Goal: Transaction & Acquisition: Purchase product/service

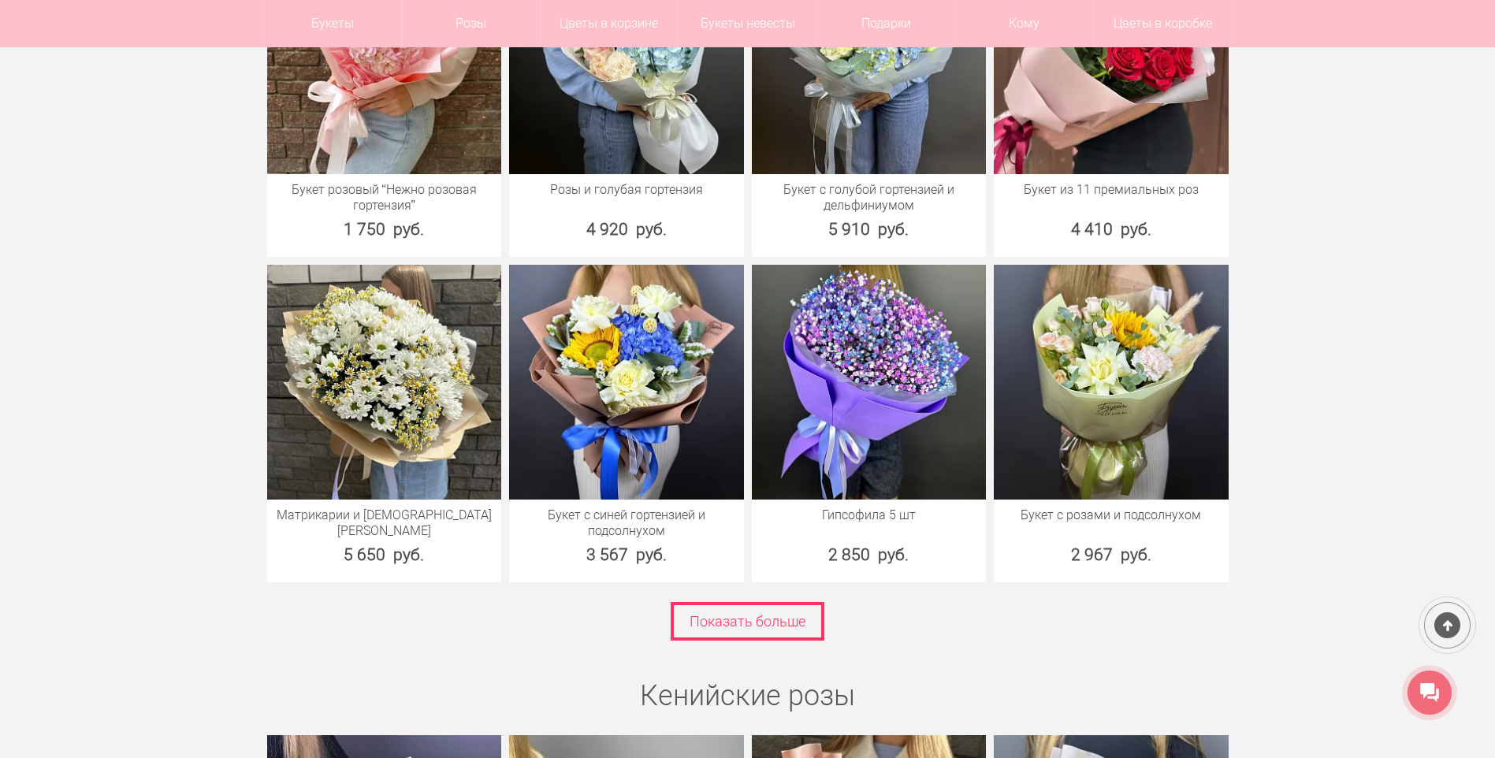
scroll to position [2127, 0]
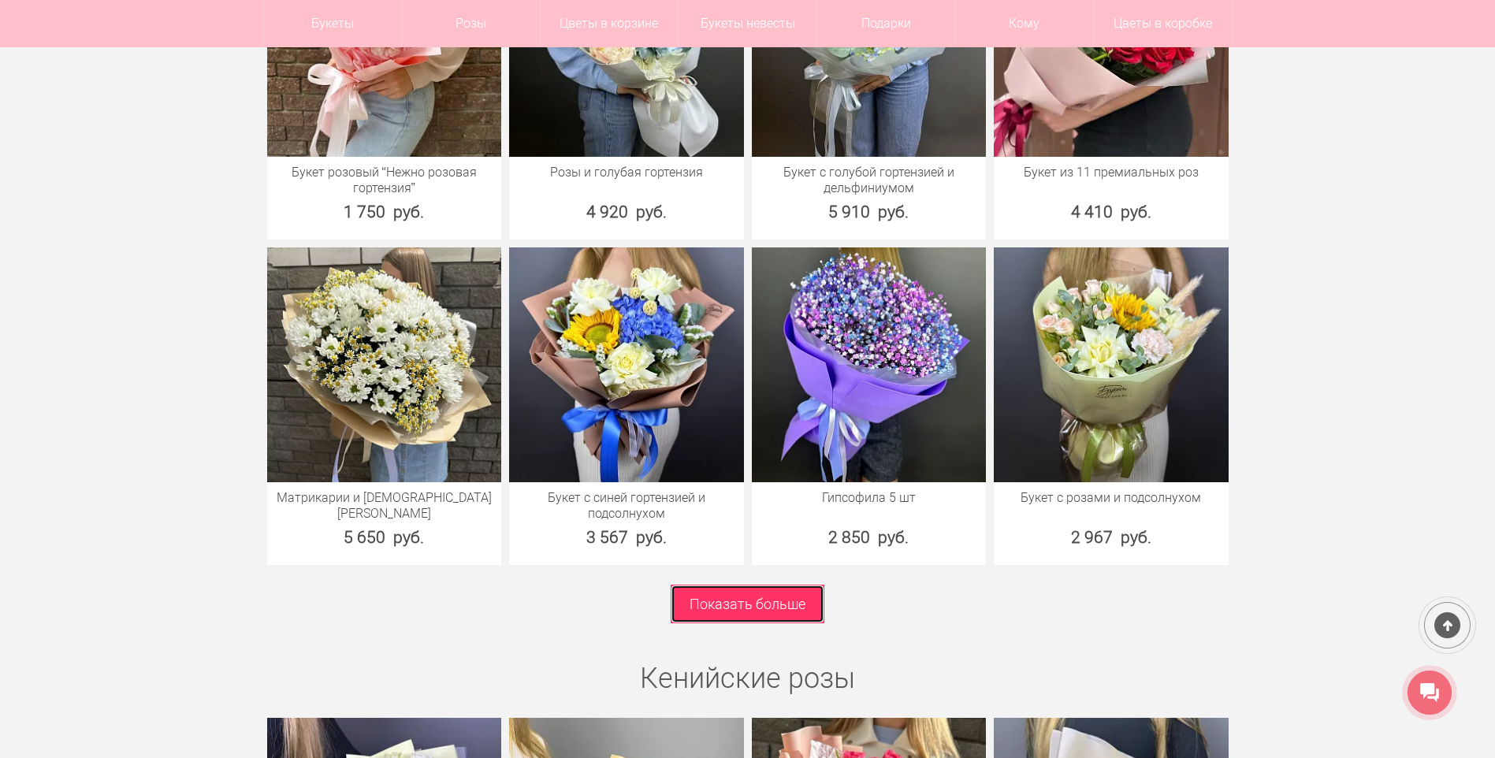
click at [716, 599] on link "Показать больше" at bounding box center [748, 604] width 154 height 39
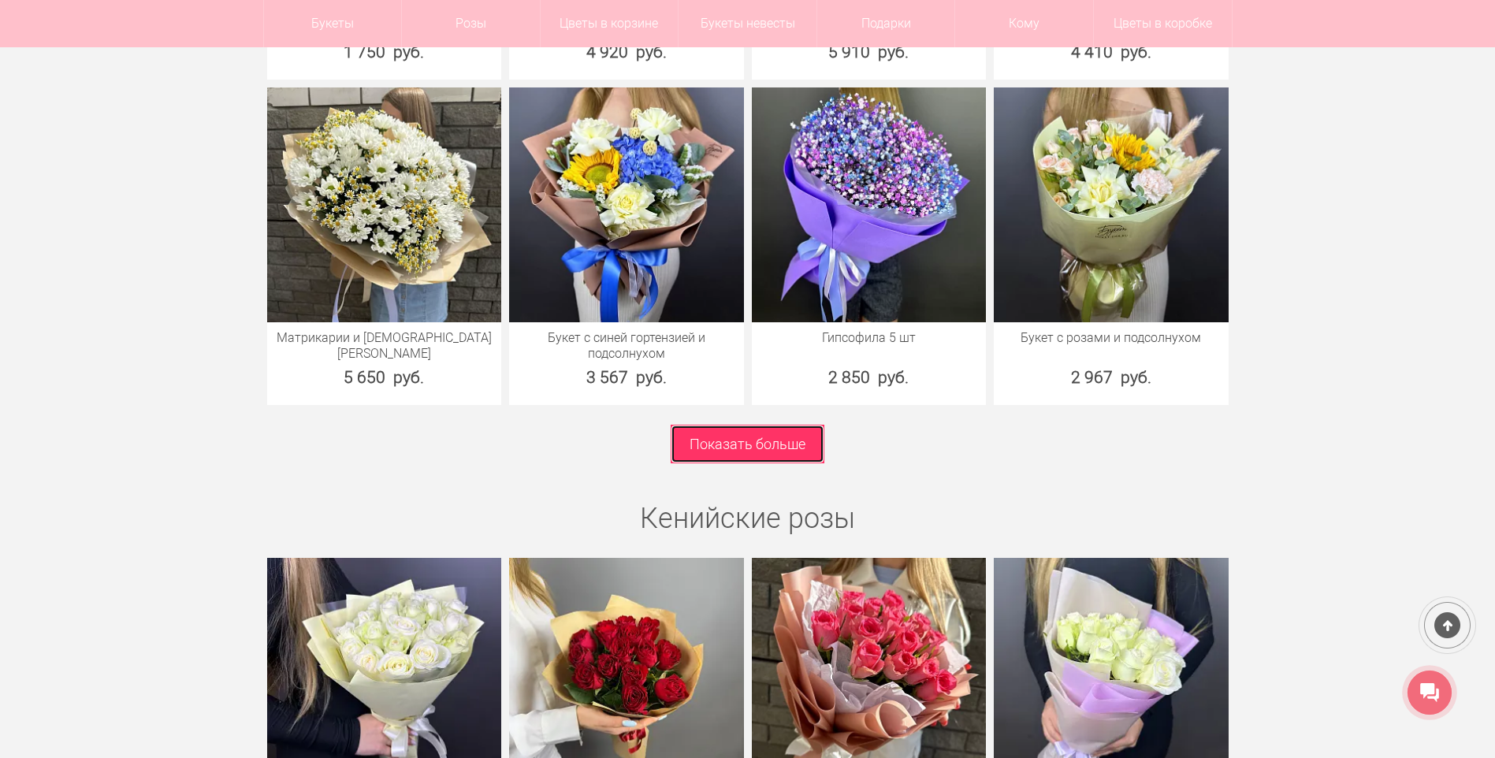
scroll to position [2364, 0]
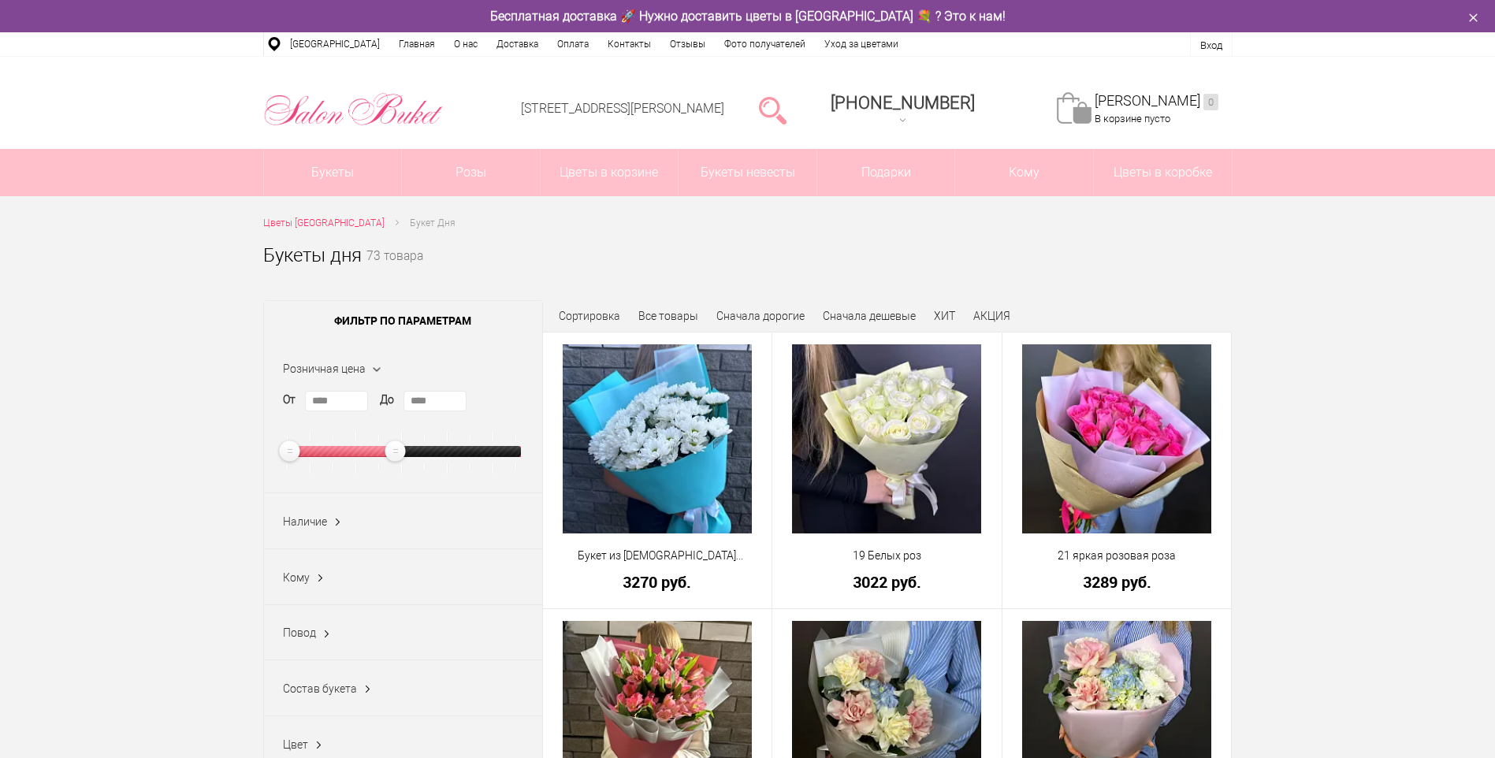
type input "****"
drag, startPoint x: 507, startPoint y: 455, endPoint x: 383, endPoint y: 495, distance: 130.6
click at [383, 495] on form "Розничная цена От **** До **** Хит Да (7) Нет (59) Акция Нет (66) Наличие Все (…" at bounding box center [403, 648] width 278 height 617
click at [648, 403] on link "Показать" at bounding box center [660, 398] width 40 height 30
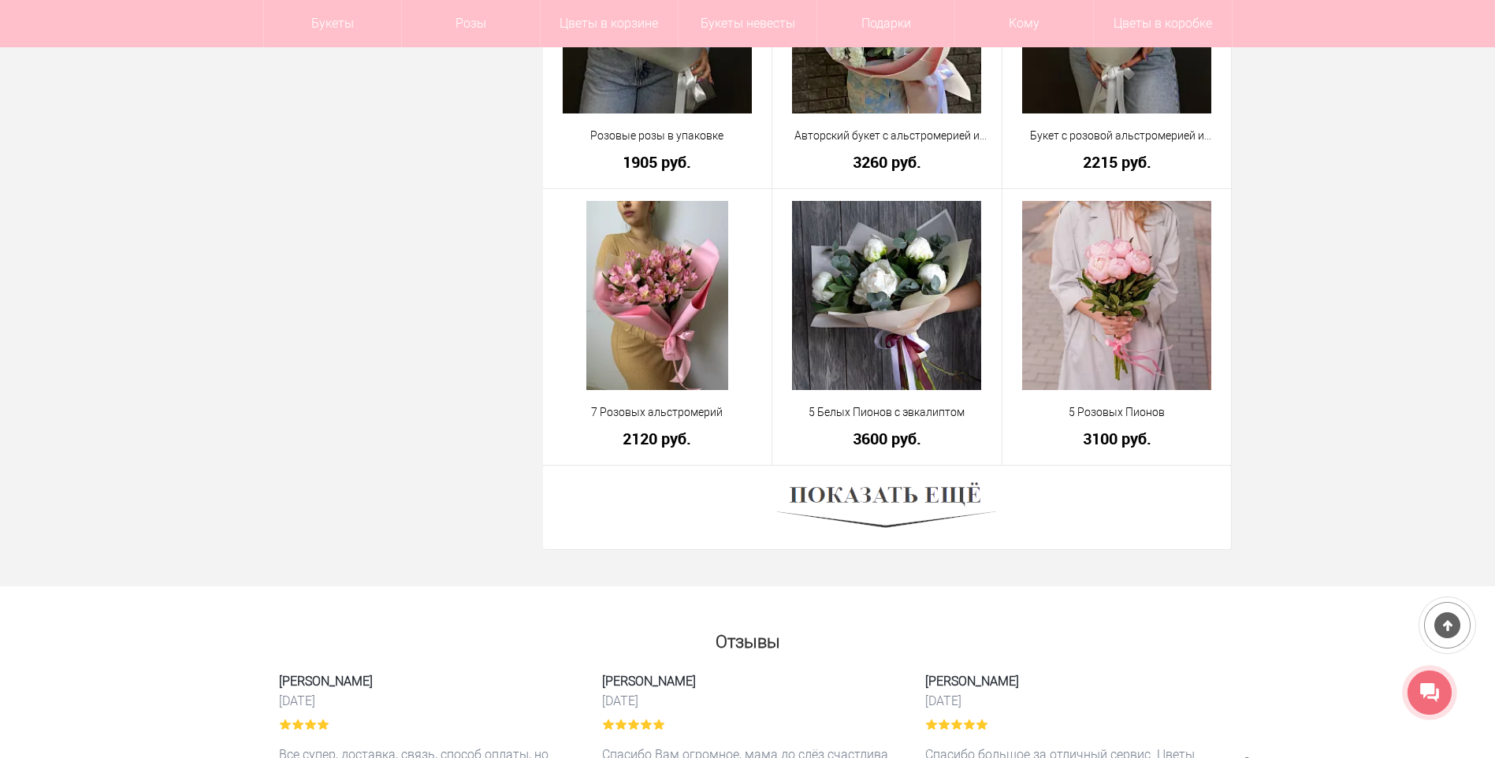
scroll to position [4255, 0]
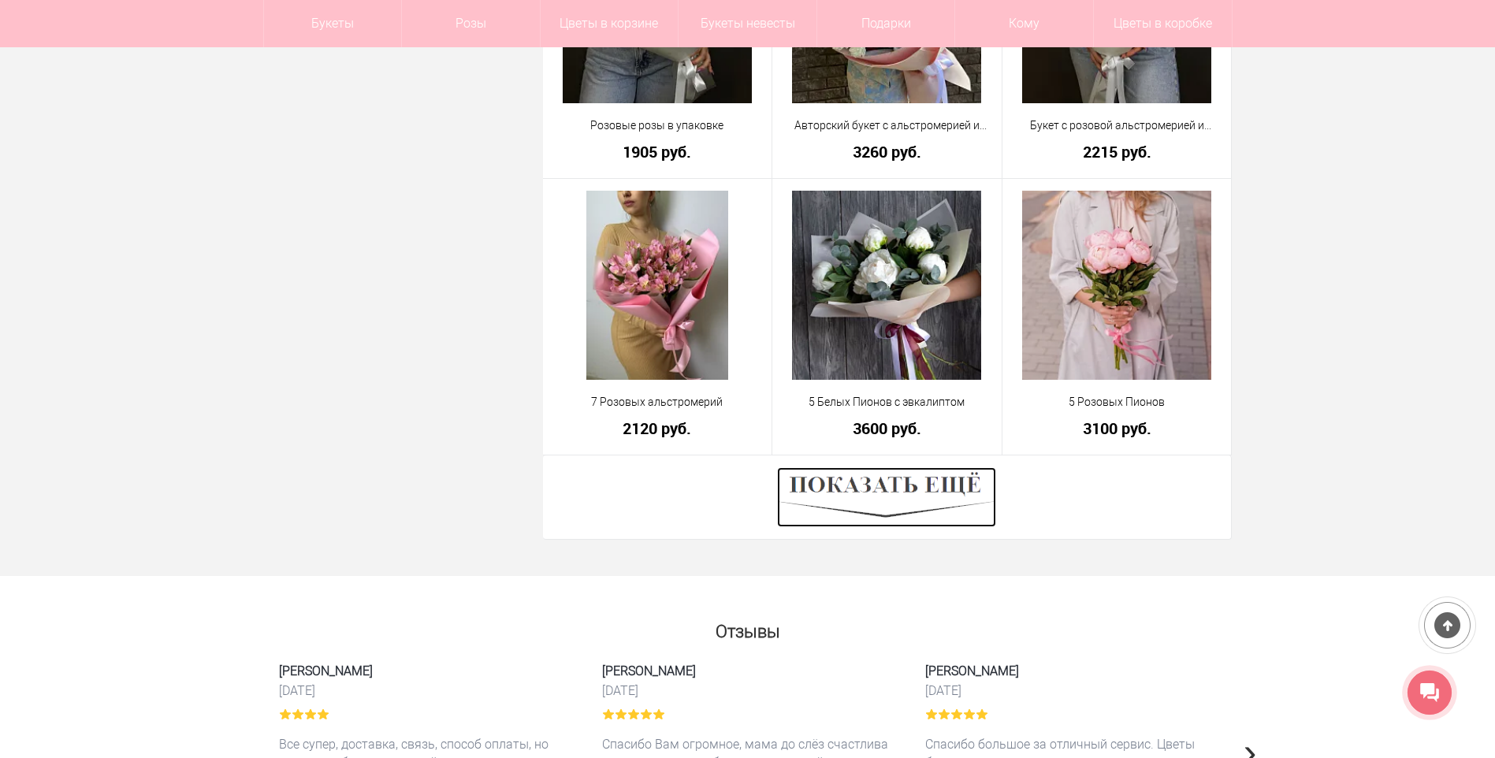
click at [918, 493] on img at bounding box center [886, 497] width 219 height 60
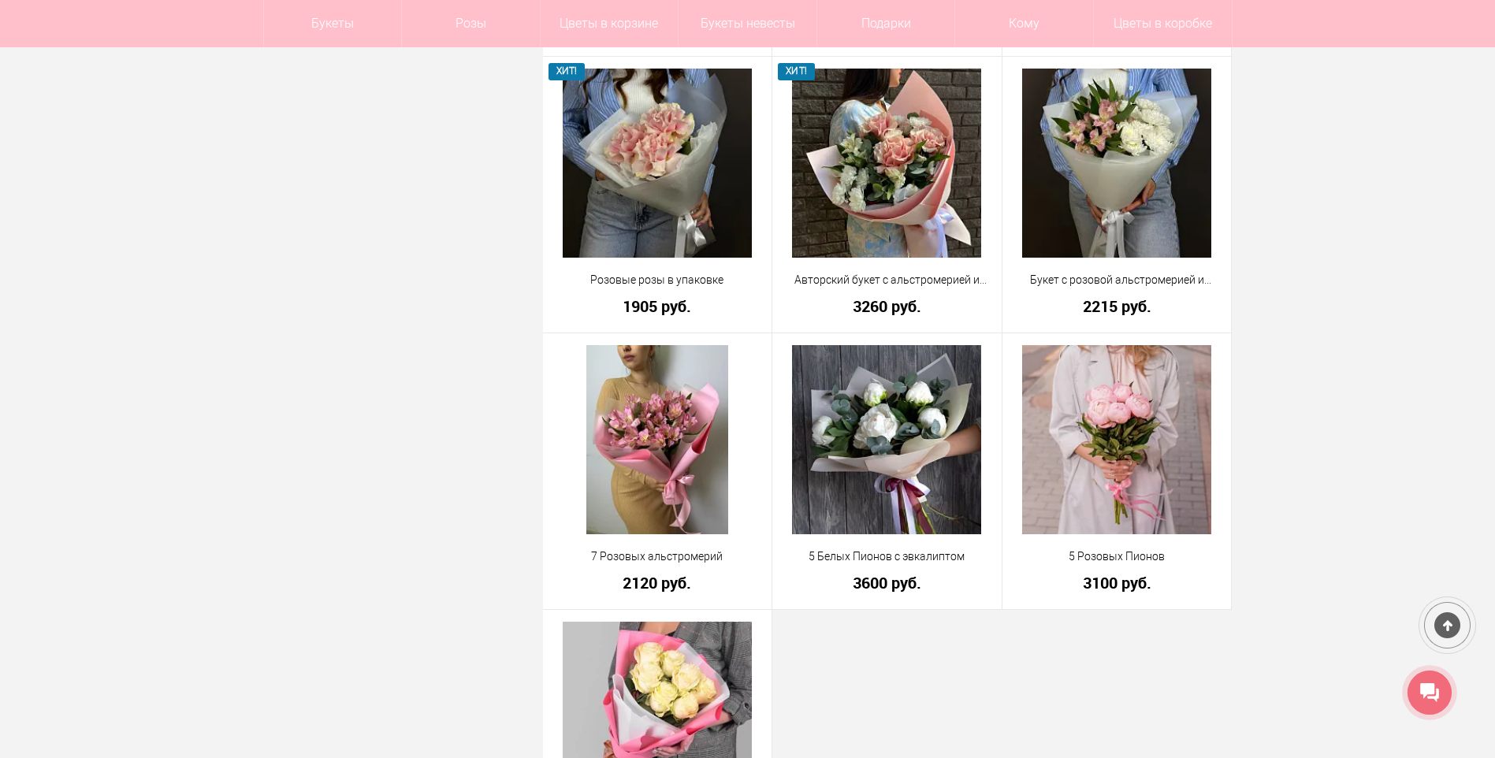
scroll to position [4097, 0]
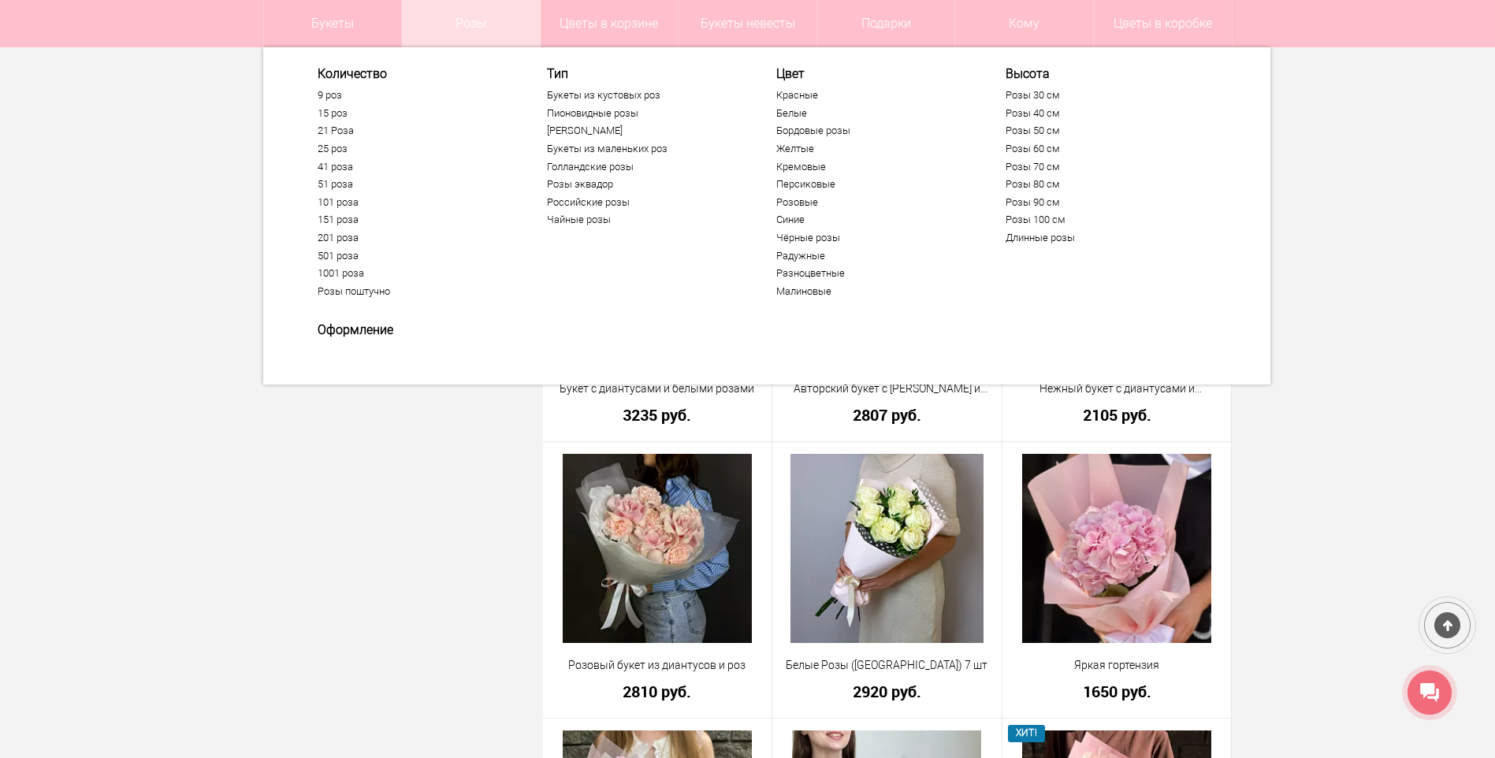
scroll to position [3152, 0]
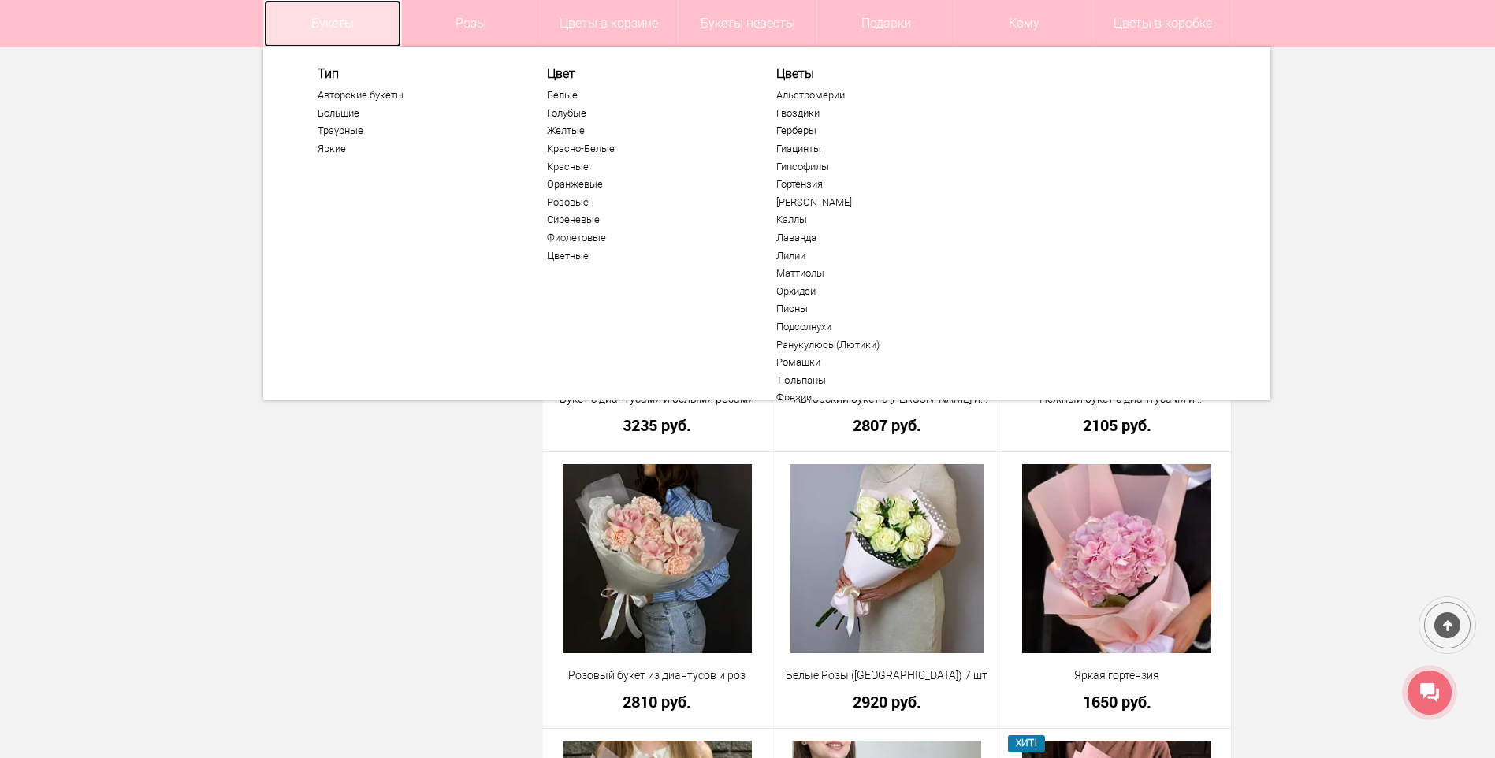
click at [377, 16] on link "Букеты" at bounding box center [333, 23] width 138 height 47
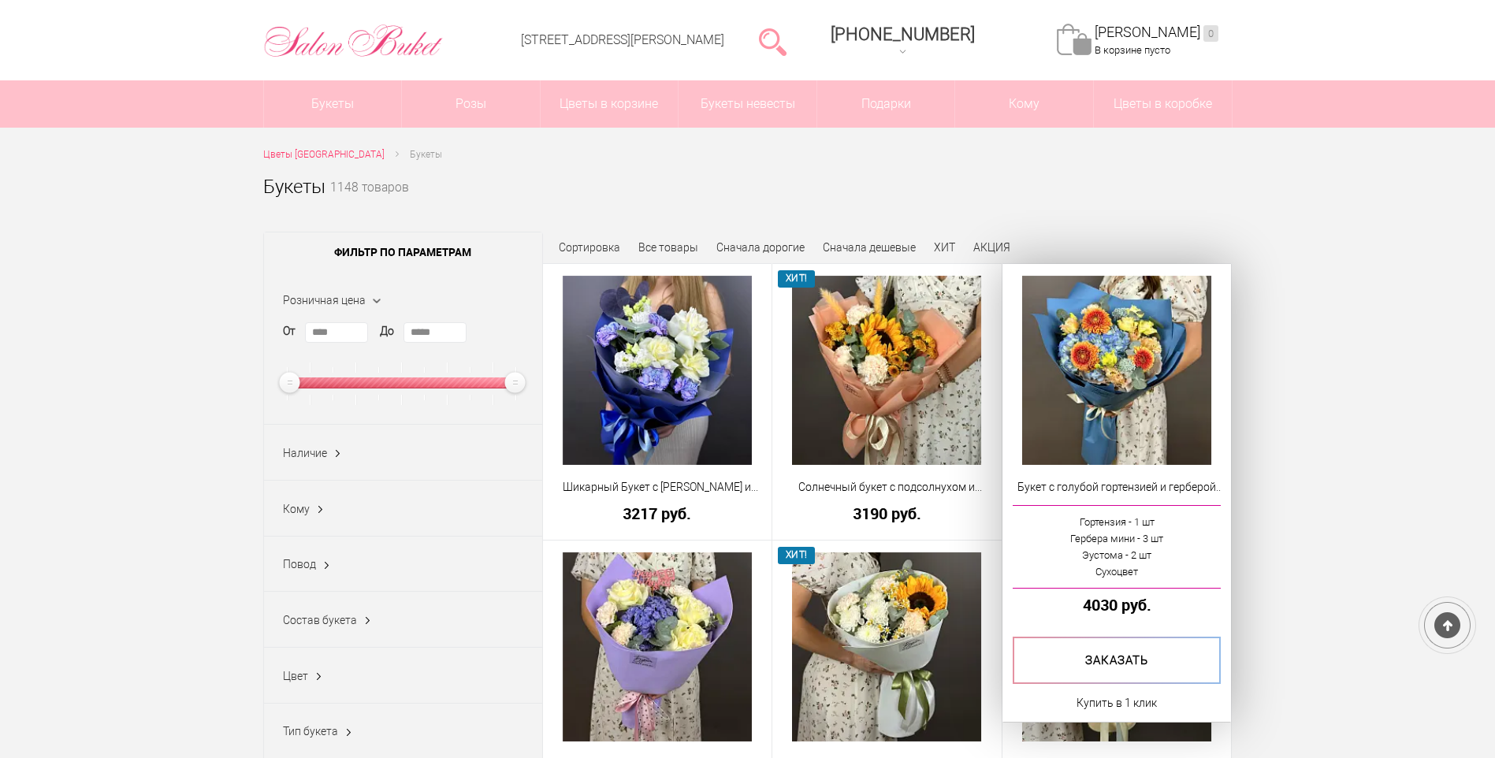
scroll to position [79, 0]
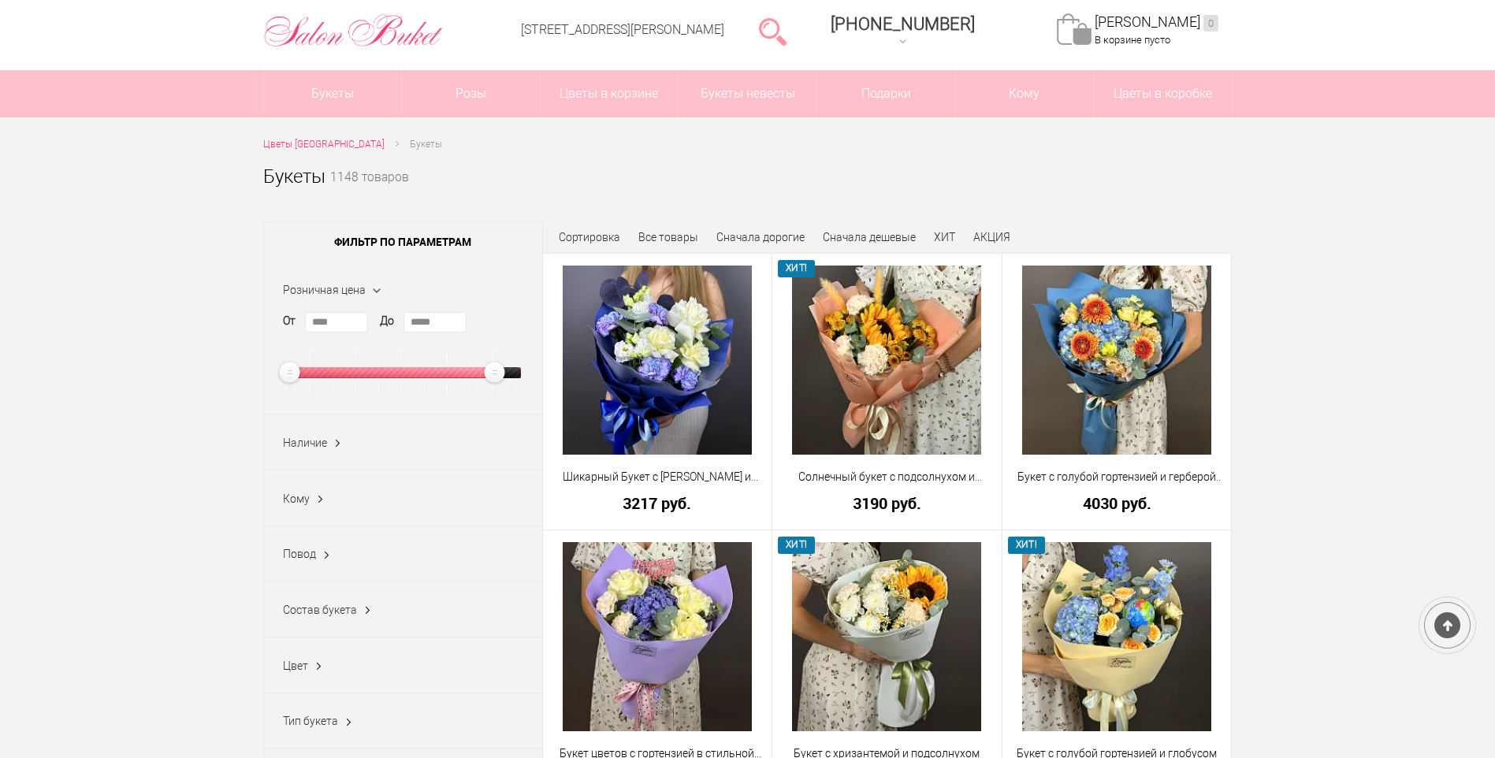
drag, startPoint x: 498, startPoint y: 371, endPoint x: 366, endPoint y: 385, distance: 132.3
click at [366, 385] on div at bounding box center [402, 373] width 236 height 43
type input "*****"
drag, startPoint x: 496, startPoint y: 373, endPoint x: 537, endPoint y: 370, distance: 41.9
click at [537, 370] on div "Розничная цена От **** До *****" at bounding box center [403, 338] width 278 height 153
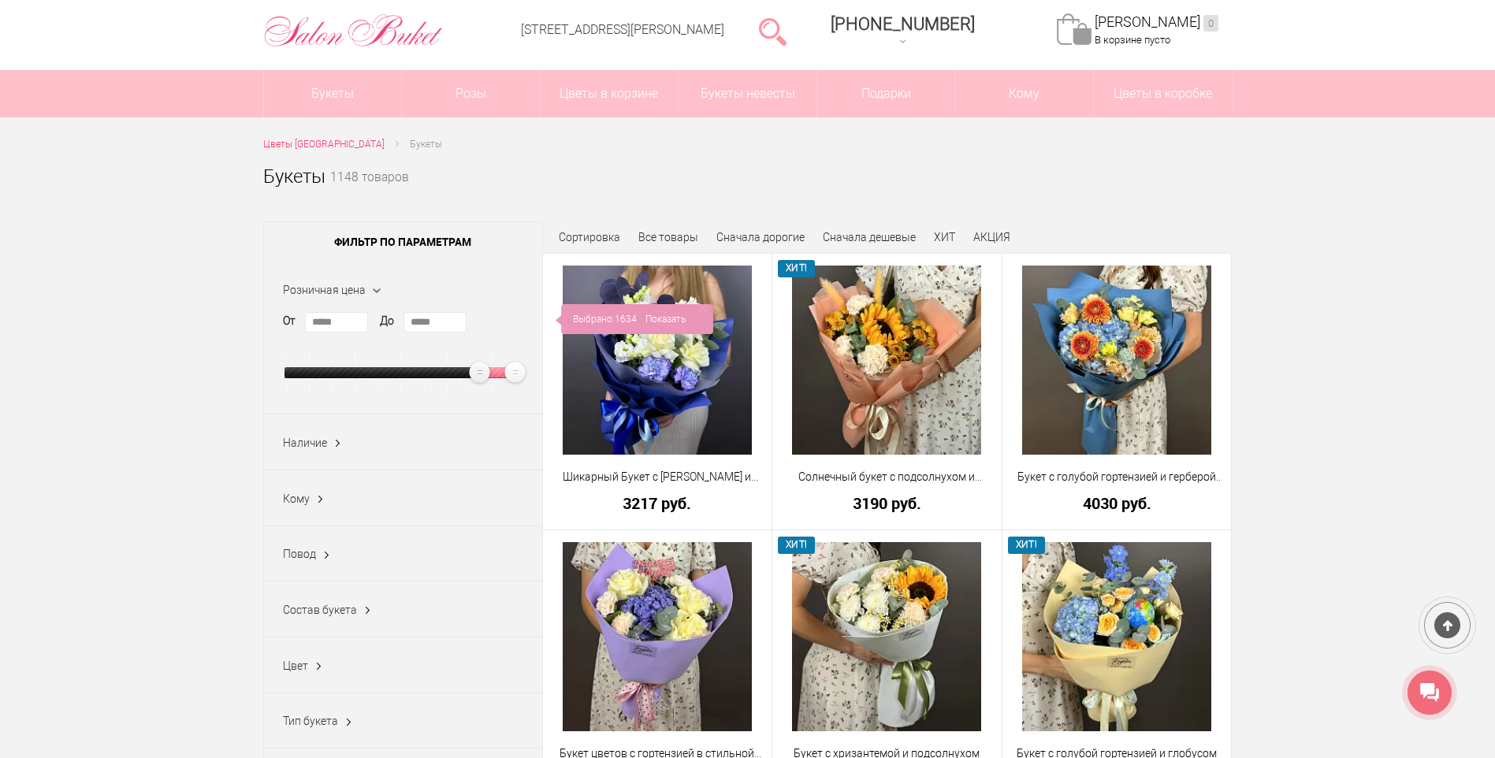
drag, startPoint x: 295, startPoint y: 368, endPoint x: 485, endPoint y: 366, distance: 189.9
click at [485, 366] on ins at bounding box center [479, 372] width 27 height 27
drag, startPoint x: 474, startPoint y: 366, endPoint x: 425, endPoint y: 378, distance: 51.2
click at [425, 378] on ins at bounding box center [432, 372] width 27 height 27
drag, startPoint x: 430, startPoint y: 385, endPoint x: 309, endPoint y: 382, distance: 121.4
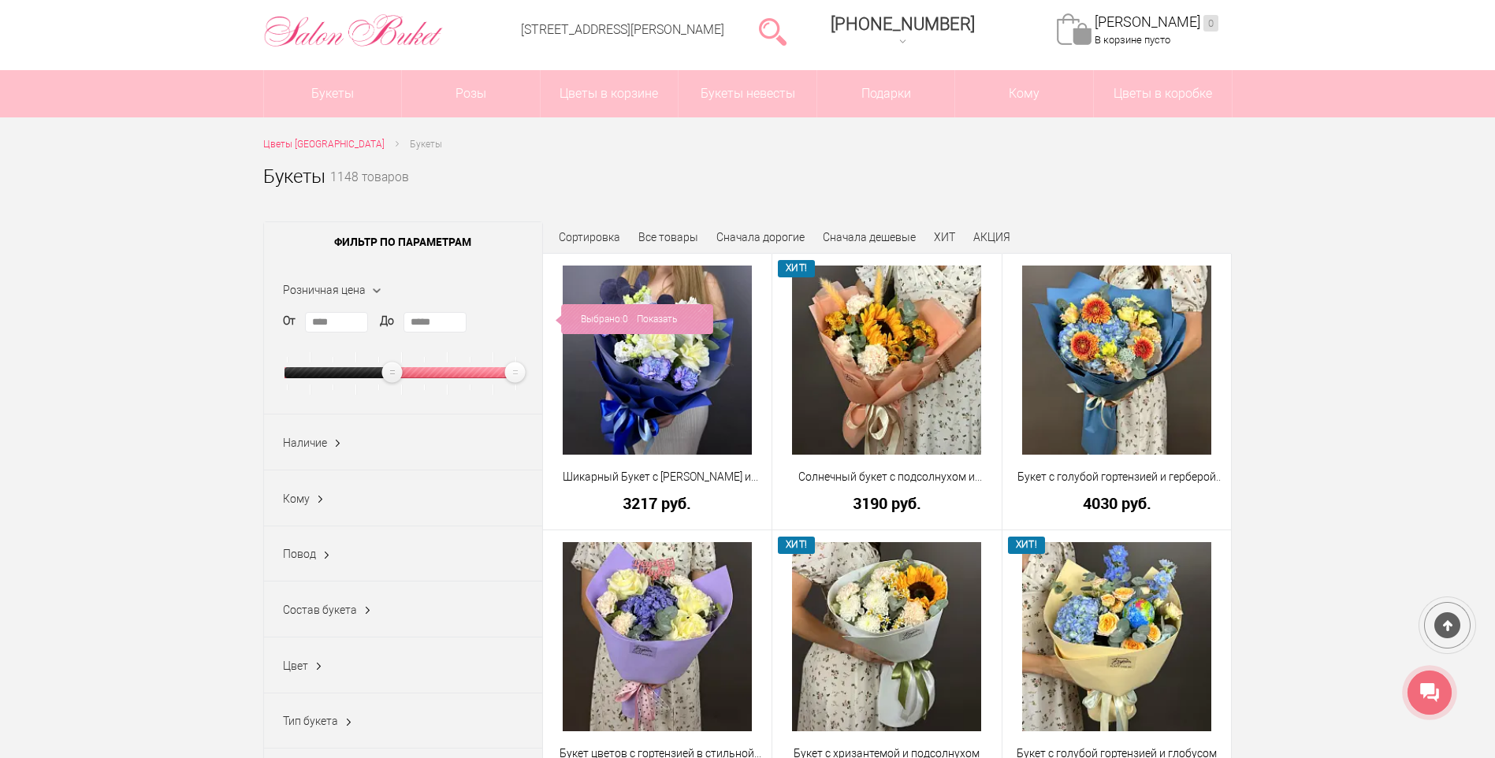
click at [379, 382] on ins at bounding box center [392, 372] width 27 height 27
drag, startPoint x: 314, startPoint y: 372, endPoint x: 346, endPoint y: 373, distance: 32.3
click at [346, 373] on ins at bounding box center [341, 372] width 27 height 27
drag, startPoint x: 341, startPoint y: 383, endPoint x: 364, endPoint y: 377, distance: 23.7
click at [364, 377] on ins at bounding box center [364, 372] width 27 height 27
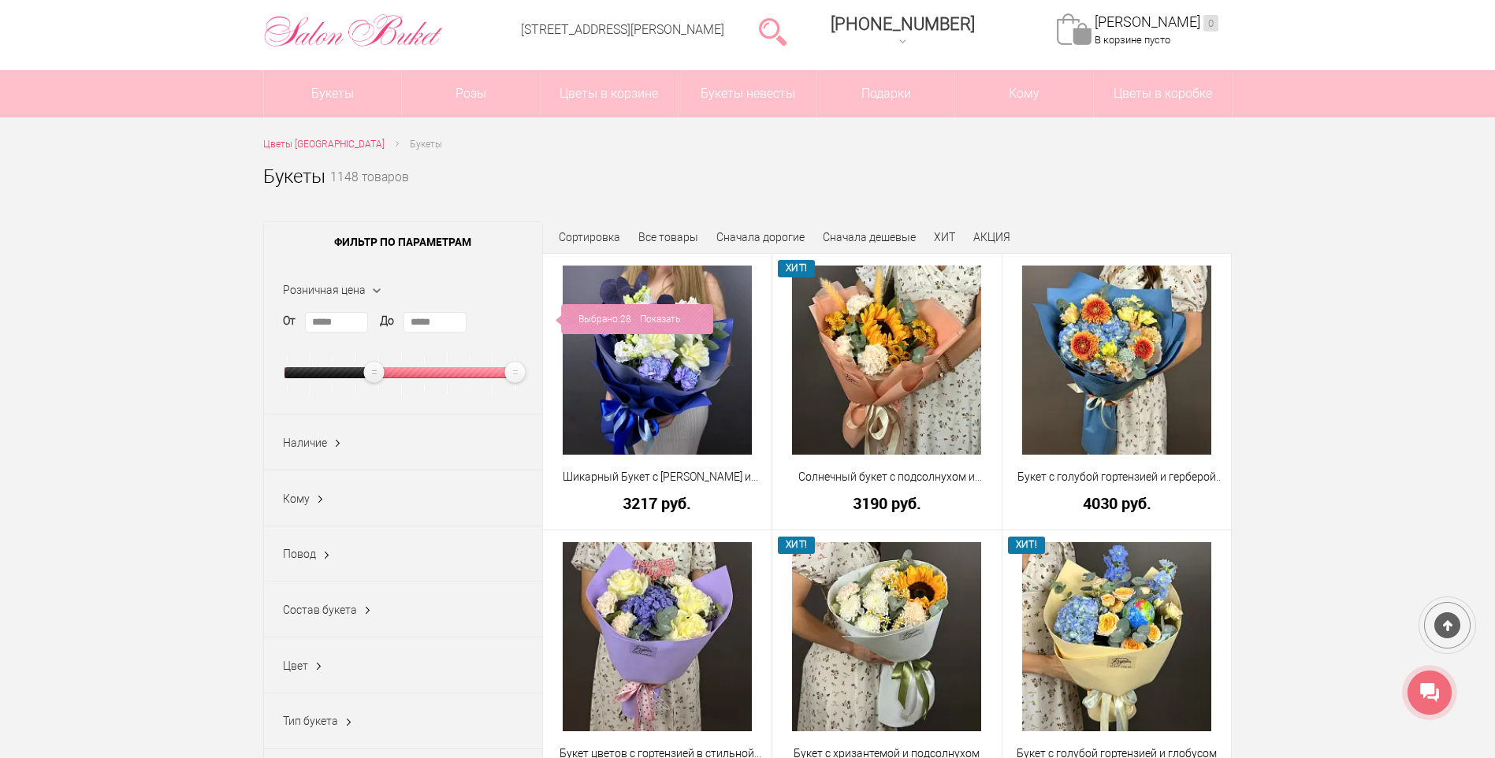
drag, startPoint x: 366, startPoint y: 381, endPoint x: 377, endPoint y: 378, distance: 11.5
click at [377, 378] on ins at bounding box center [374, 372] width 27 height 27
drag, startPoint x: 363, startPoint y: 373, endPoint x: 392, endPoint y: 369, distance: 28.6
click at [392, 369] on ins at bounding box center [402, 372] width 27 height 27
type input "*****"
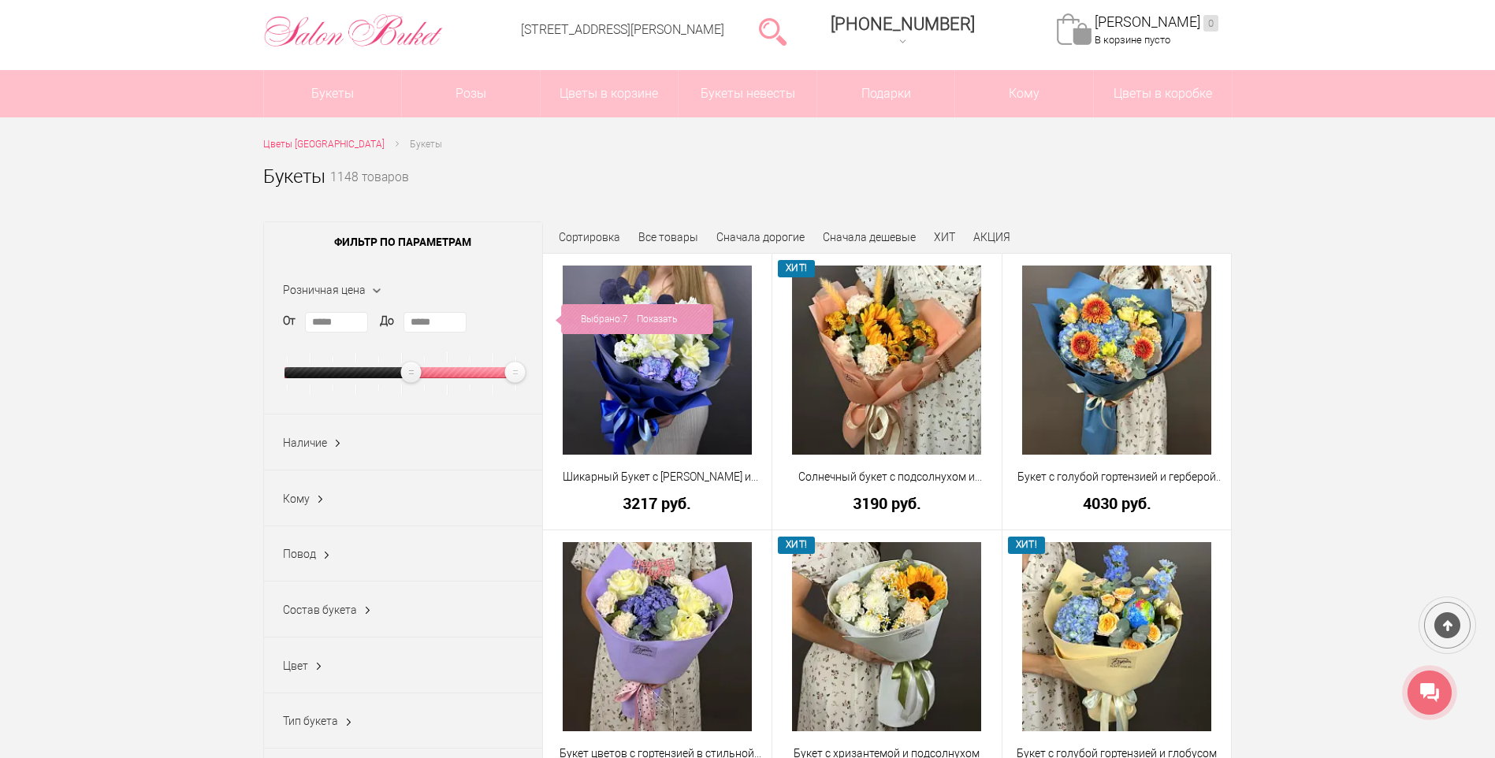
click at [407, 374] on ins at bounding box center [411, 372] width 27 height 27
click at [664, 321] on link "Показать" at bounding box center [657, 319] width 40 height 30
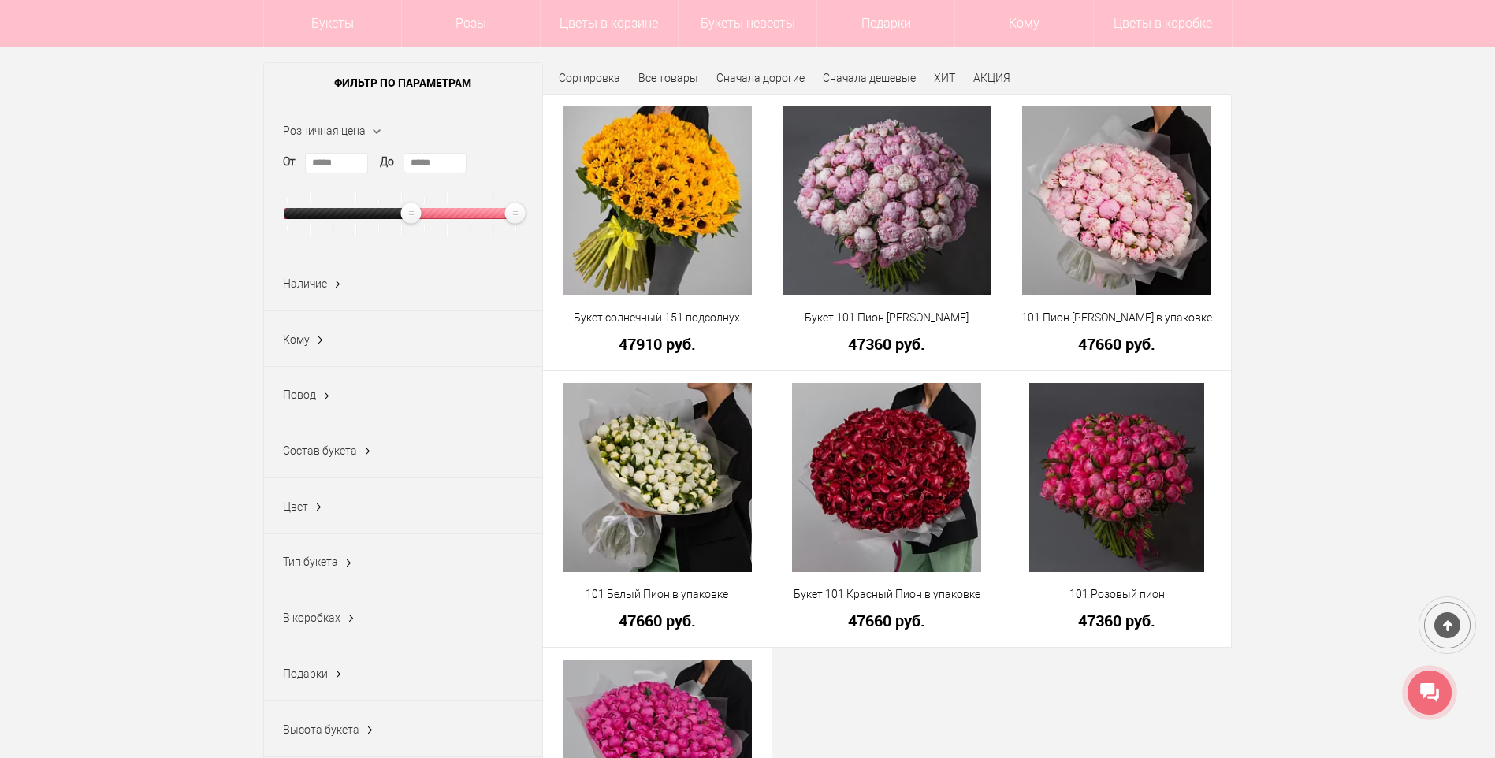
scroll to position [79, 0]
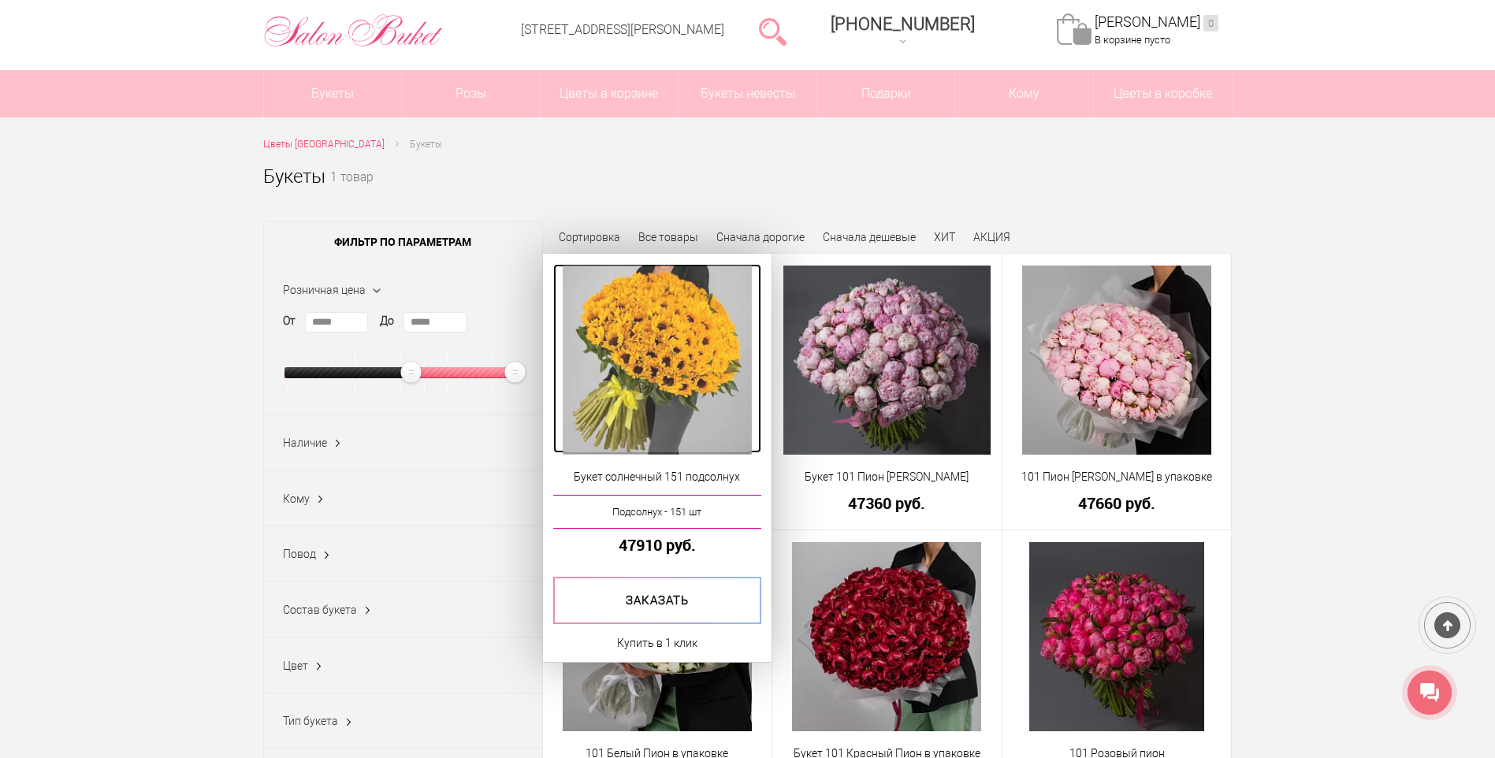
click at [698, 388] on img at bounding box center [657, 360] width 189 height 189
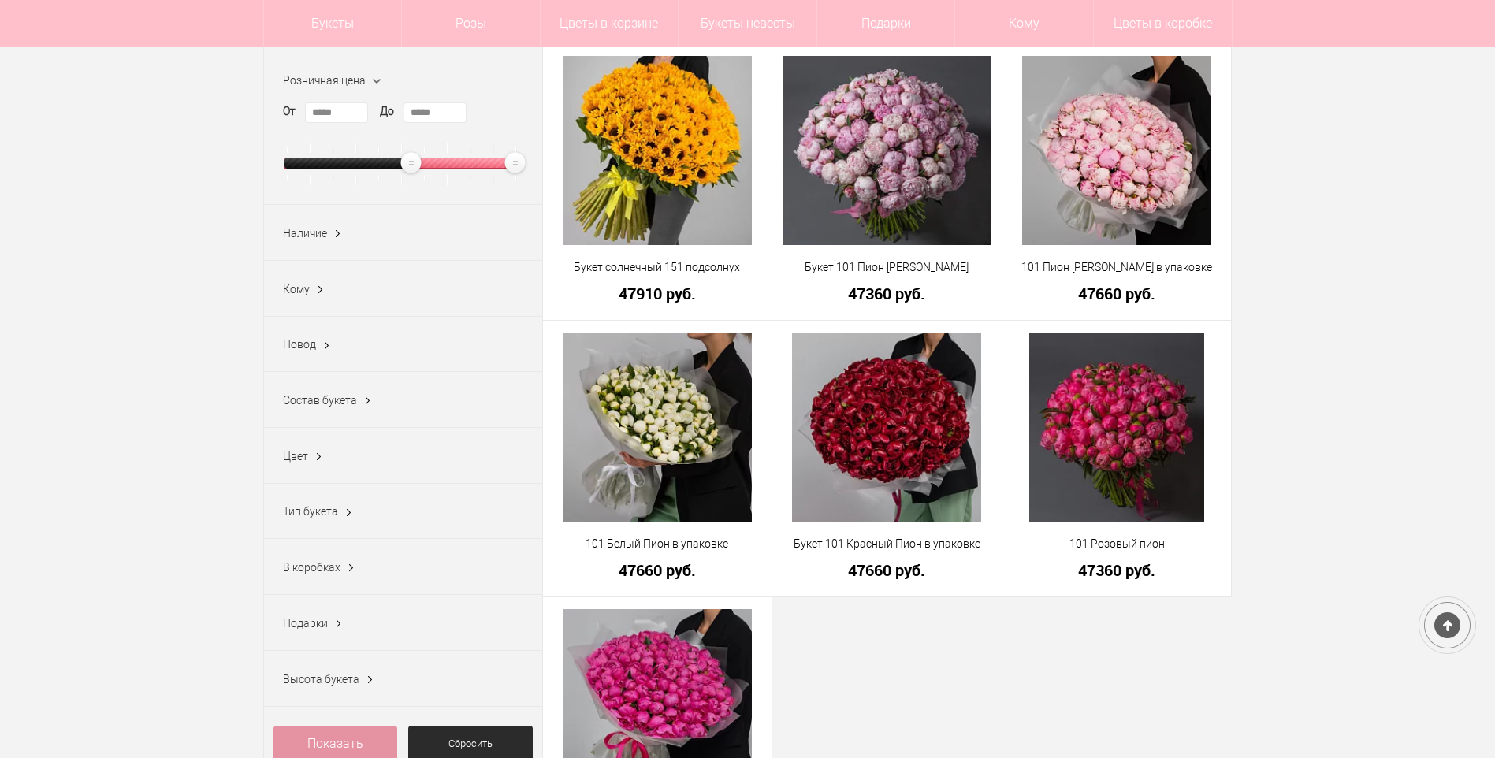
scroll to position [79, 0]
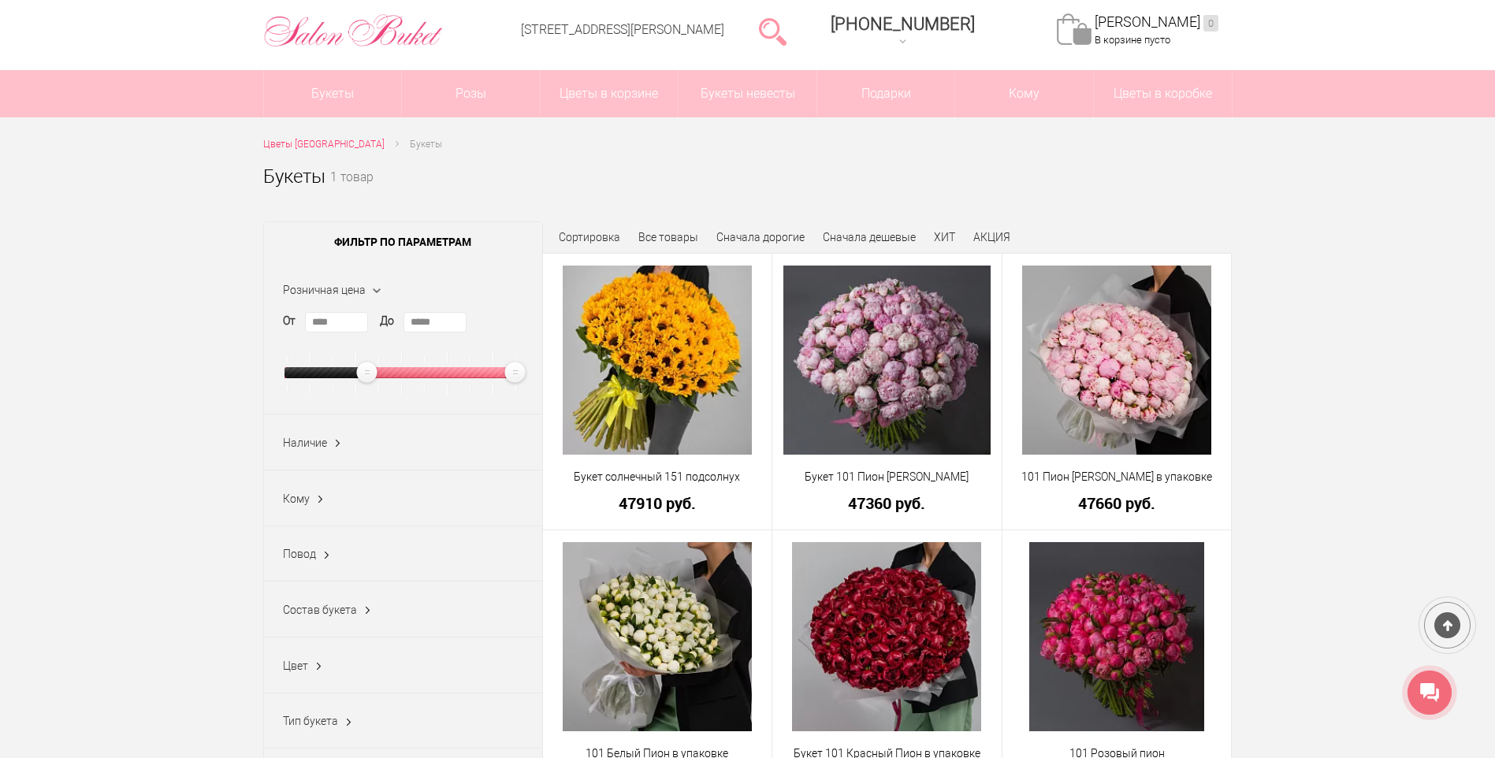
type input "****"
drag, startPoint x: 411, startPoint y: 386, endPoint x: 374, endPoint y: 379, distance: 36.9
click at [279, 396] on div "Розничная цена От **** До *****" at bounding box center [403, 338] width 278 height 153
type input "****"
drag, startPoint x: 522, startPoint y: 370, endPoint x: 292, endPoint y: 399, distance: 231.9
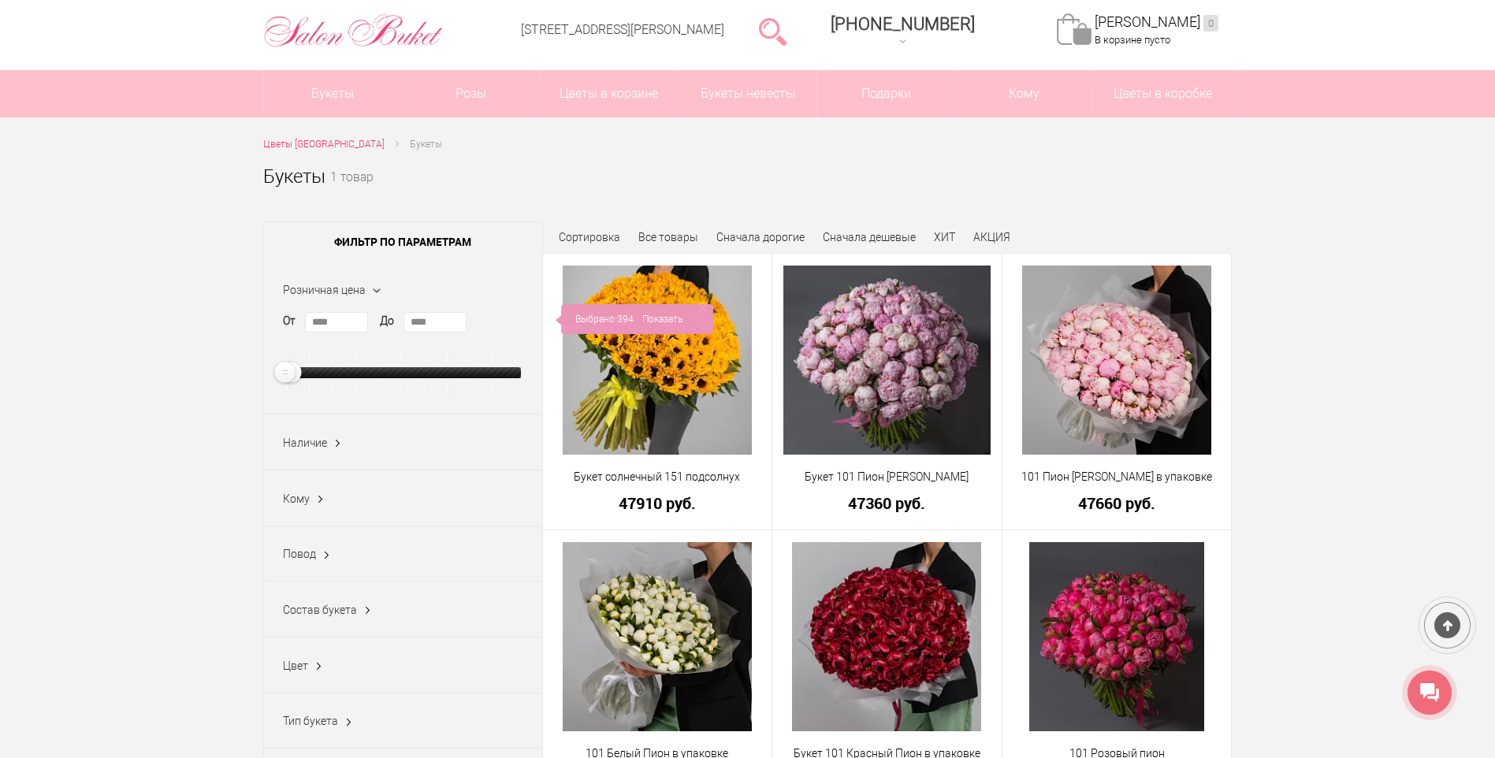
click at [292, 399] on div "Розничная цена От **** До ****" at bounding box center [403, 338] width 278 height 153
click at [659, 317] on link "Показать" at bounding box center [662, 319] width 40 height 30
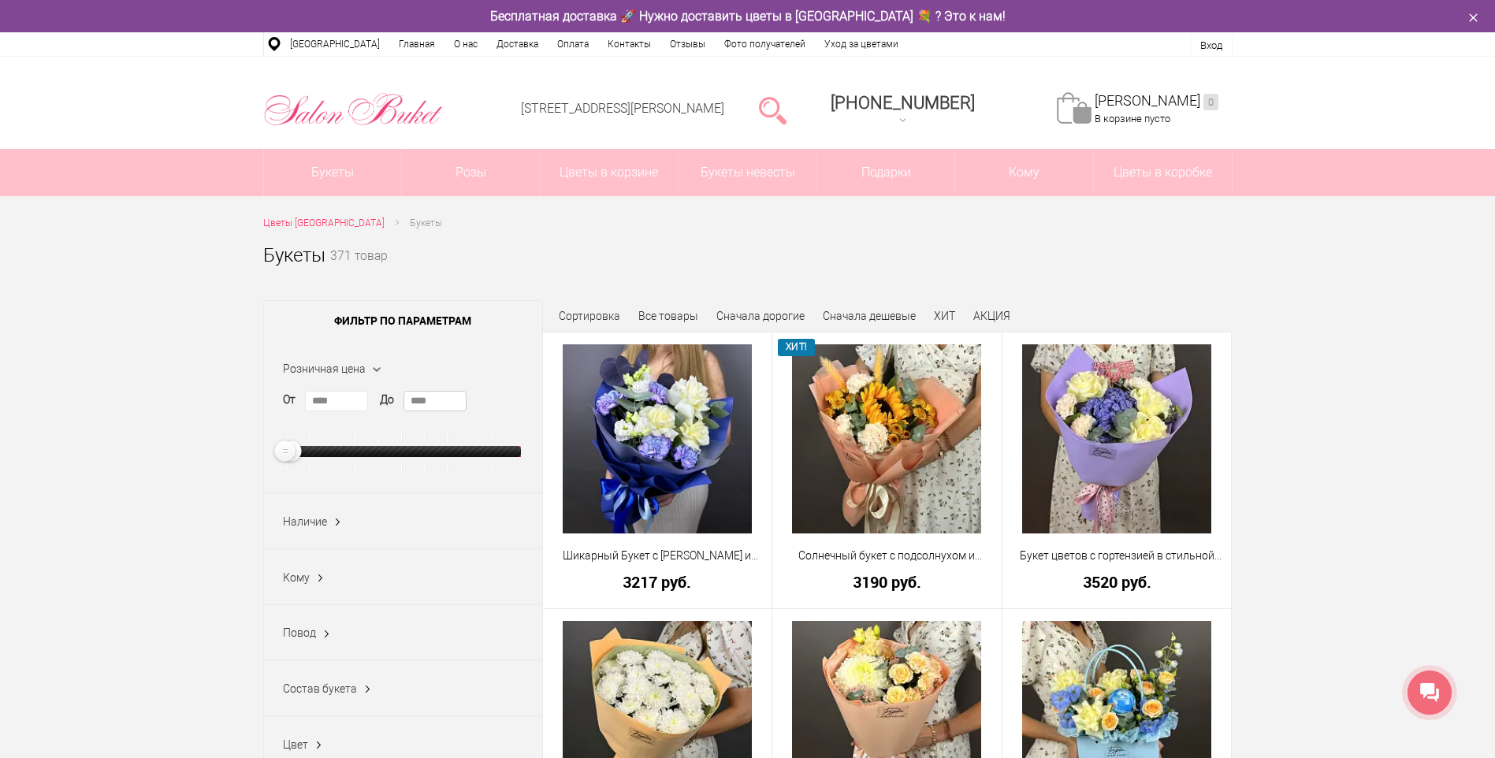
click at [431, 408] on input "****" at bounding box center [434, 401] width 63 height 20
click at [303, 451] on ins at bounding box center [291, 451] width 27 height 27
click at [461, 404] on input "****" at bounding box center [434, 401] width 63 height 20
type input "****"
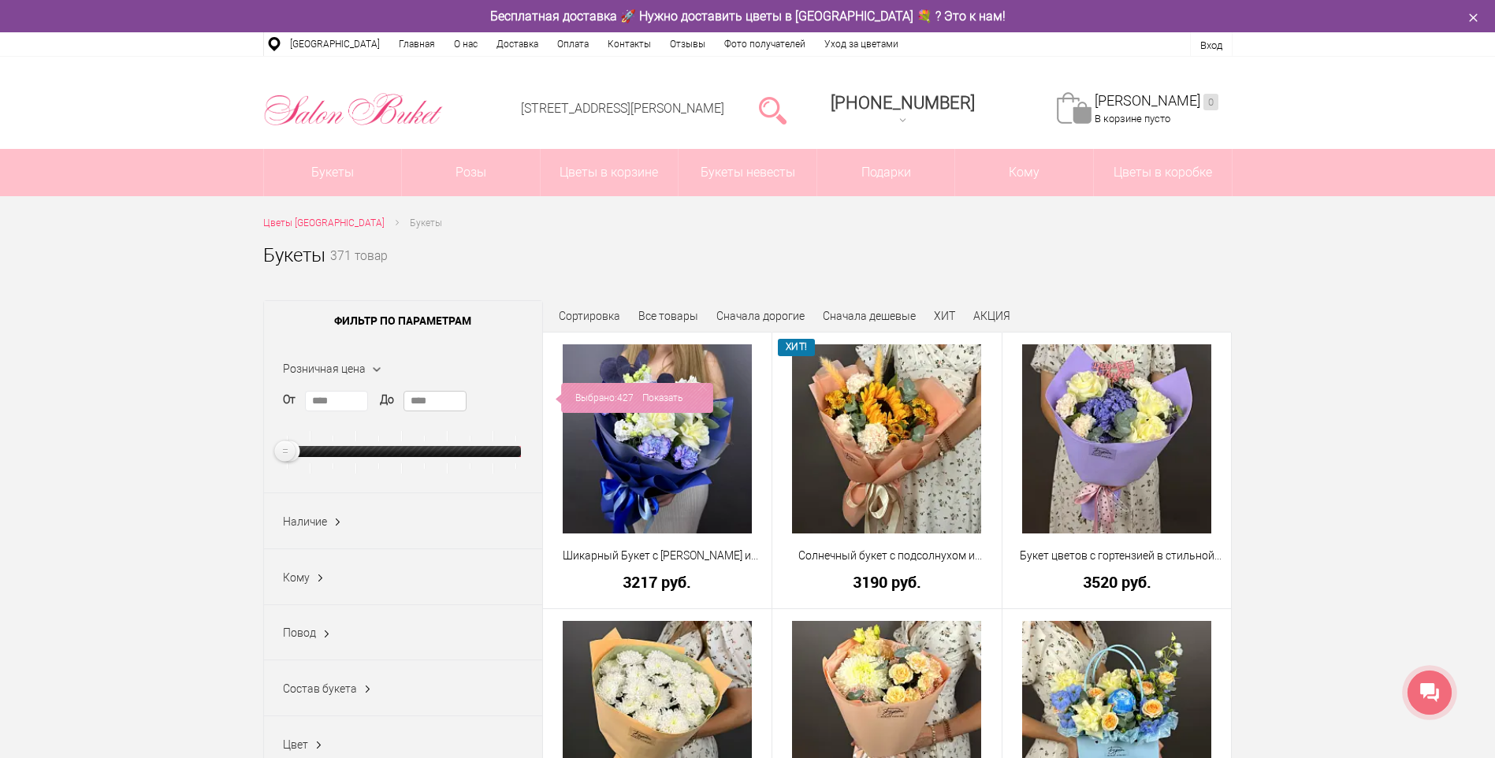
click at [292, 457] on div at bounding box center [402, 451] width 236 height 11
type input "****"
click at [674, 399] on link "Показать" at bounding box center [662, 398] width 40 height 30
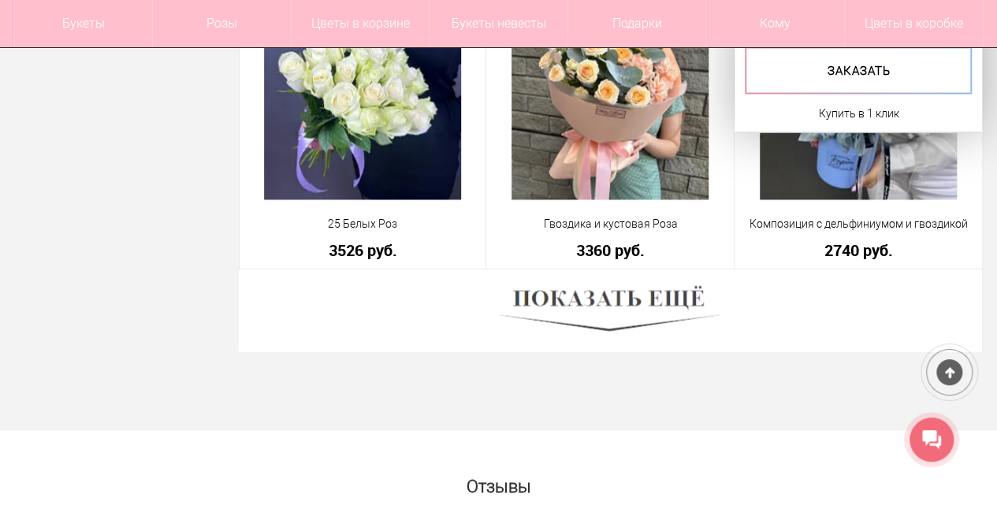
scroll to position [4448, 0]
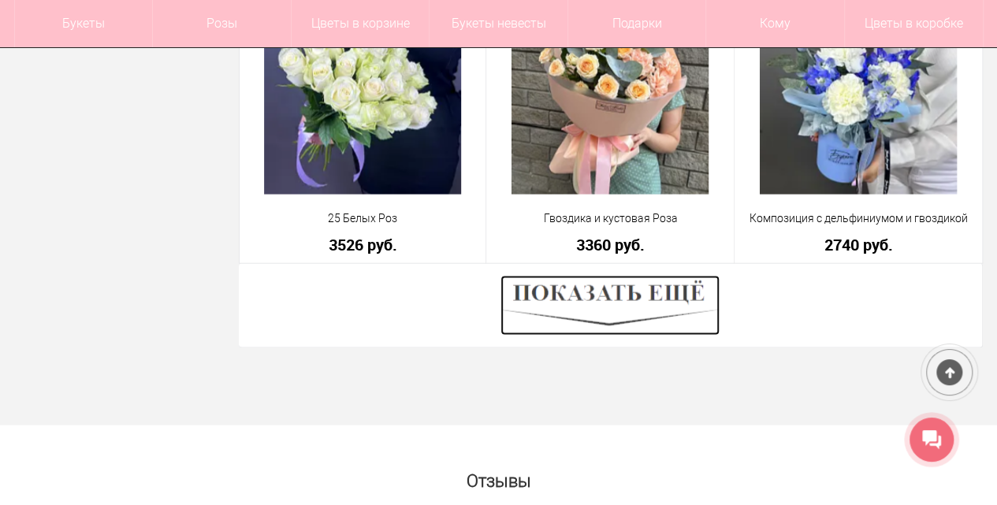
click at [555, 317] on img at bounding box center [609, 305] width 219 height 60
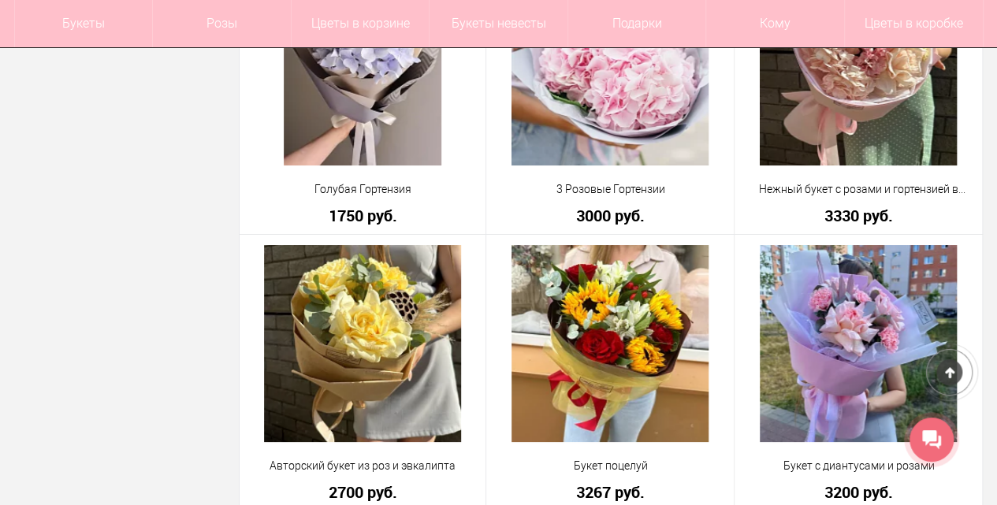
scroll to position [5866, 0]
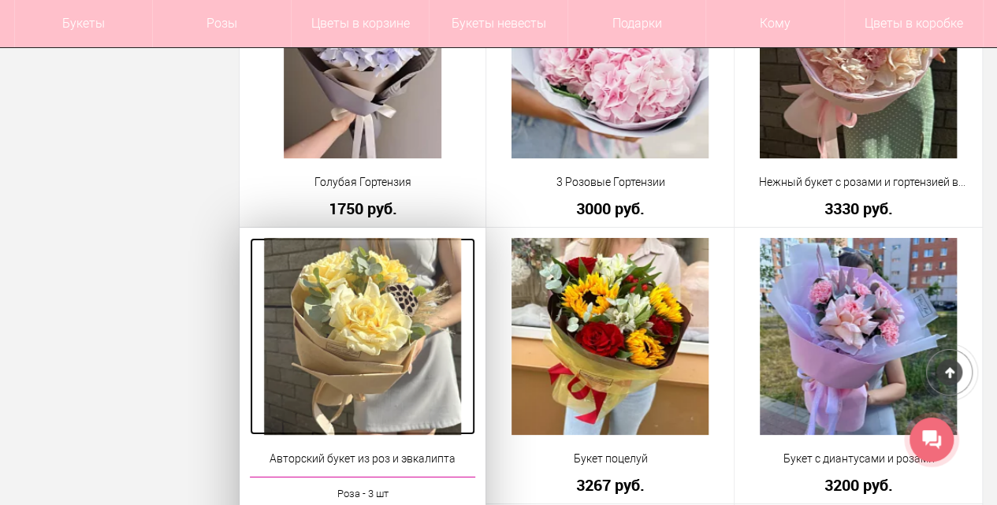
click at [411, 295] on img at bounding box center [362, 336] width 197 height 197
click at [411, 285] on img at bounding box center [362, 336] width 197 height 197
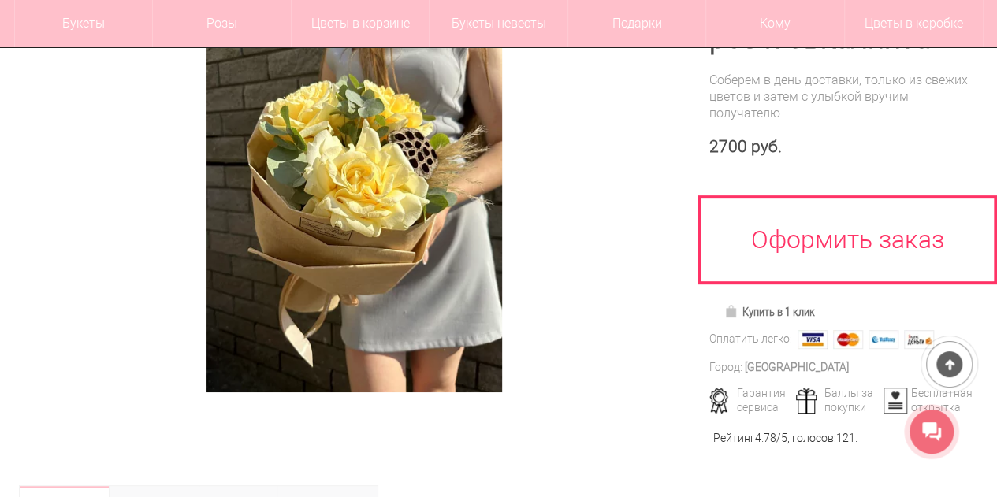
scroll to position [210, 0]
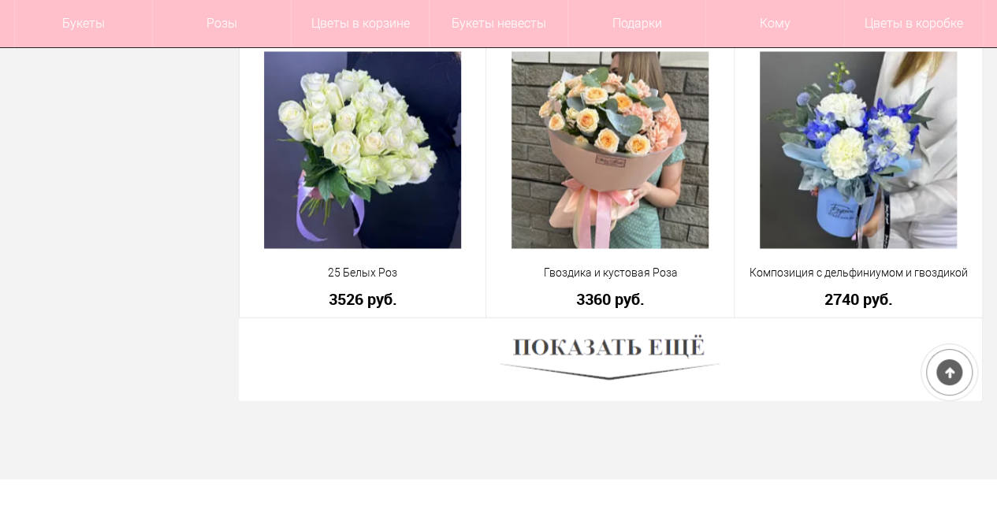
scroll to position [4394, 0]
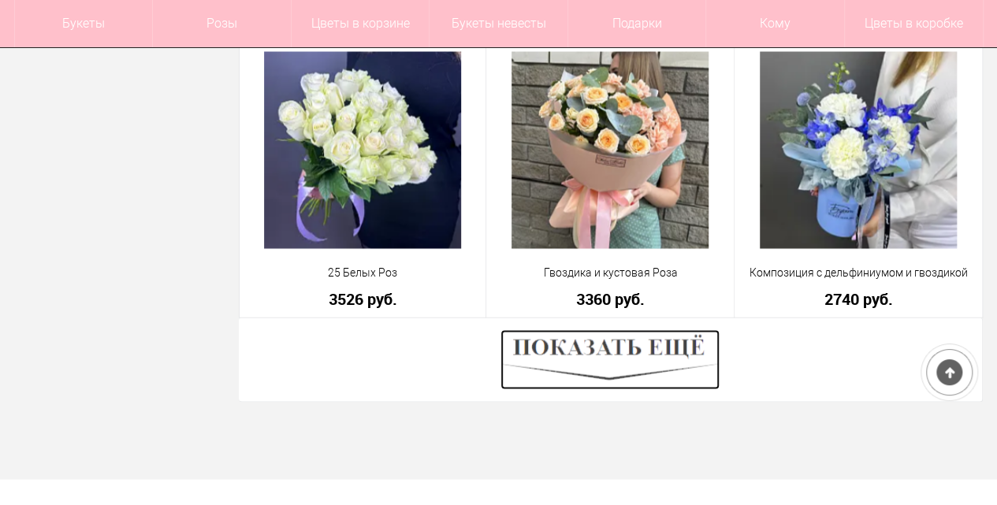
click at [635, 374] on img at bounding box center [609, 359] width 219 height 60
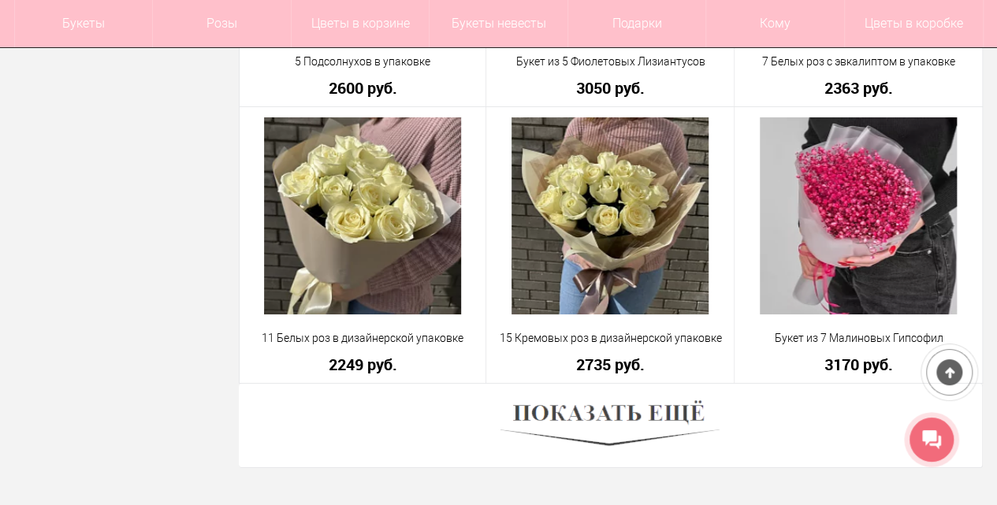
scroll to position [8753, 0]
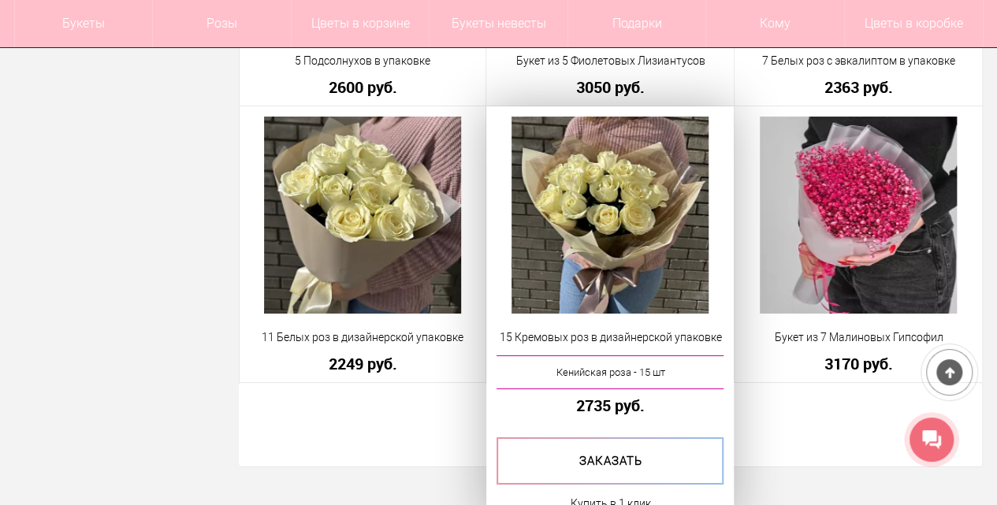
click at [587, 399] on link "2735 руб." at bounding box center [609, 405] width 227 height 17
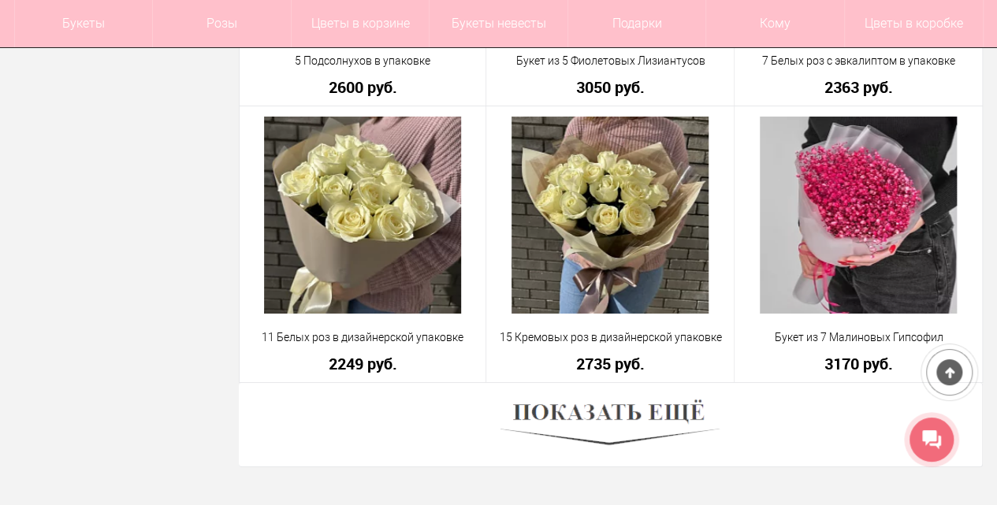
click at [786, 420] on div at bounding box center [611, 425] width 744 height 84
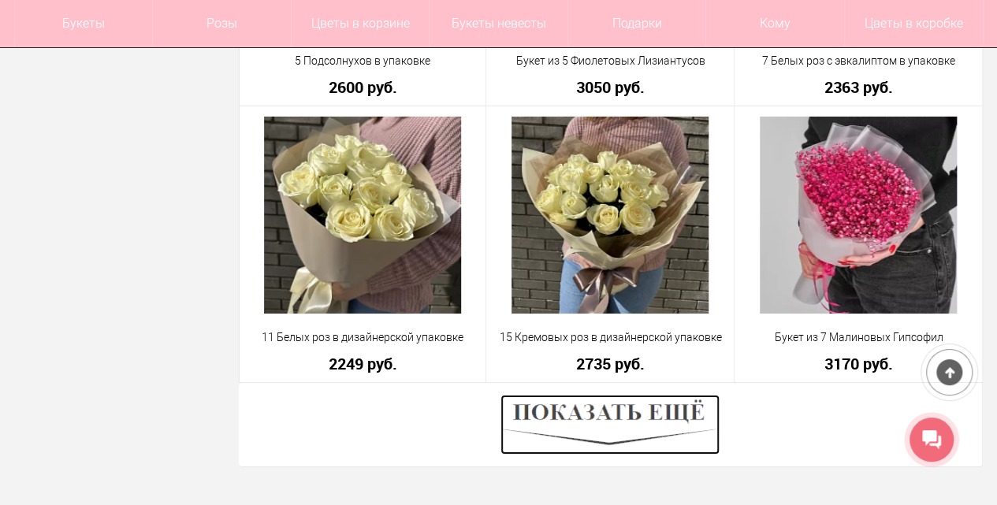
click at [648, 417] on img at bounding box center [609, 425] width 219 height 60
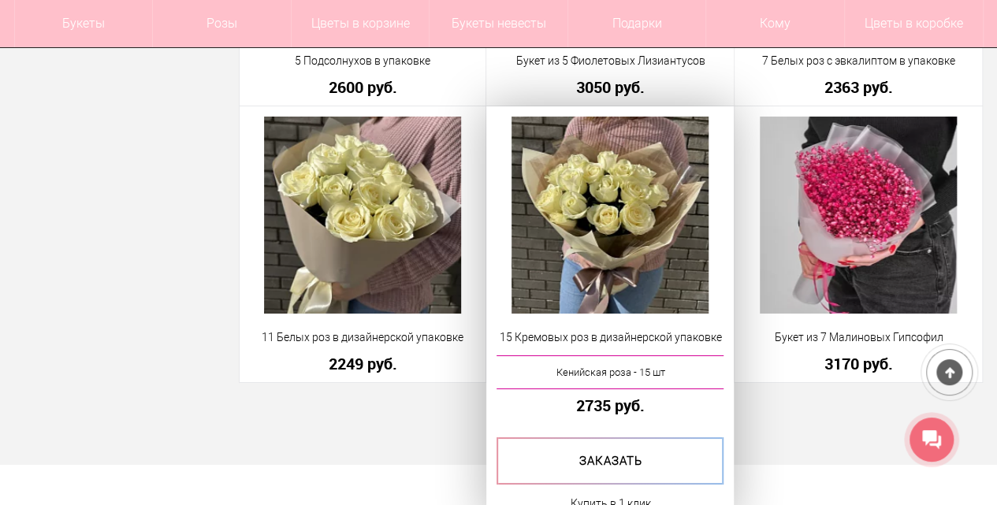
click at [591, 402] on link "2735 руб." at bounding box center [609, 405] width 227 height 17
click at [593, 404] on link "2735 руб." at bounding box center [609, 405] width 227 height 17
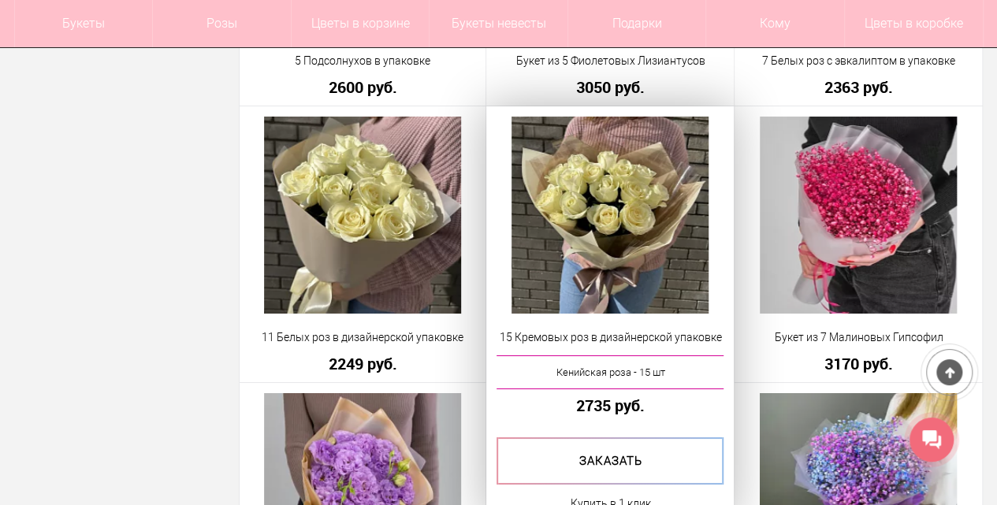
copy link "2735"
click at [619, 405] on link "2735 руб." at bounding box center [609, 405] width 227 height 17
click at [600, 404] on link "2735 руб." at bounding box center [609, 405] width 227 height 17
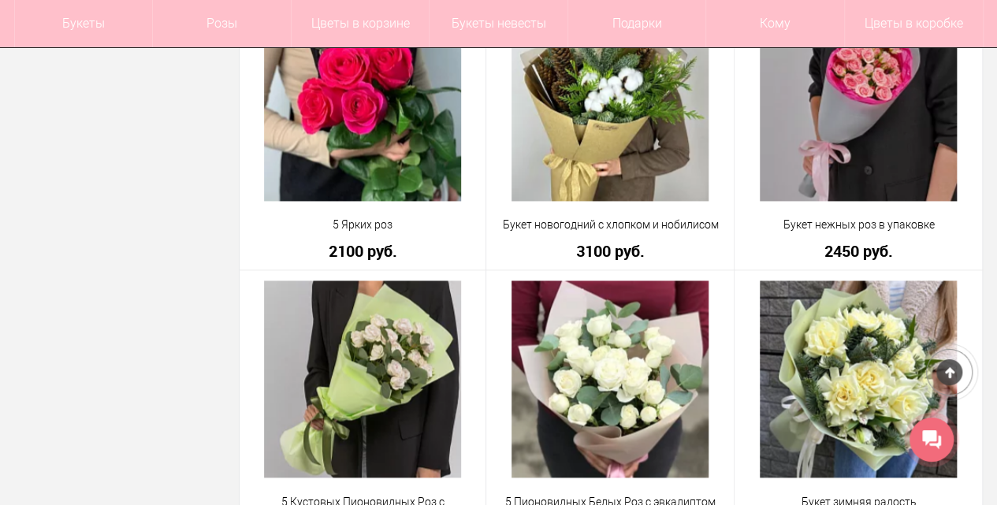
scroll to position [10014, 0]
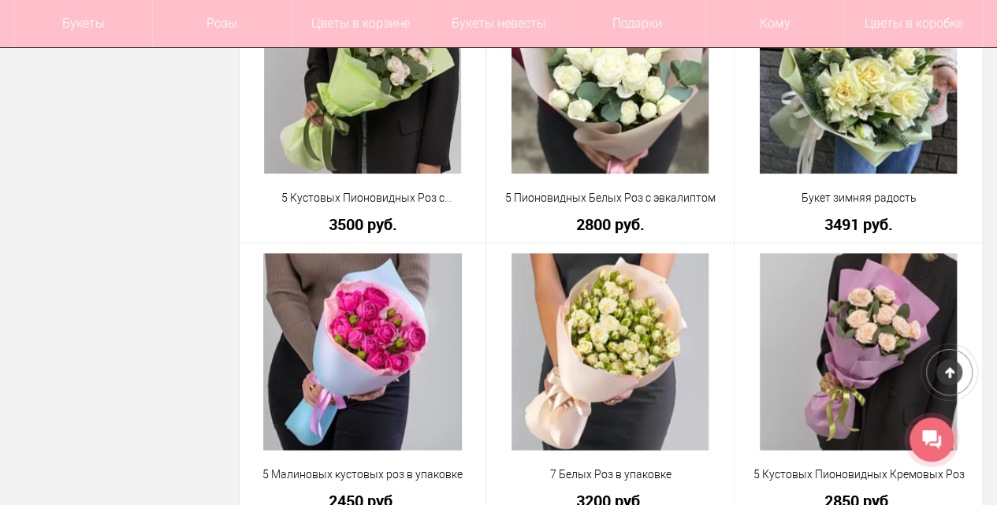
drag, startPoint x: 160, startPoint y: 210, endPoint x: 121, endPoint y: 117, distance: 99.9
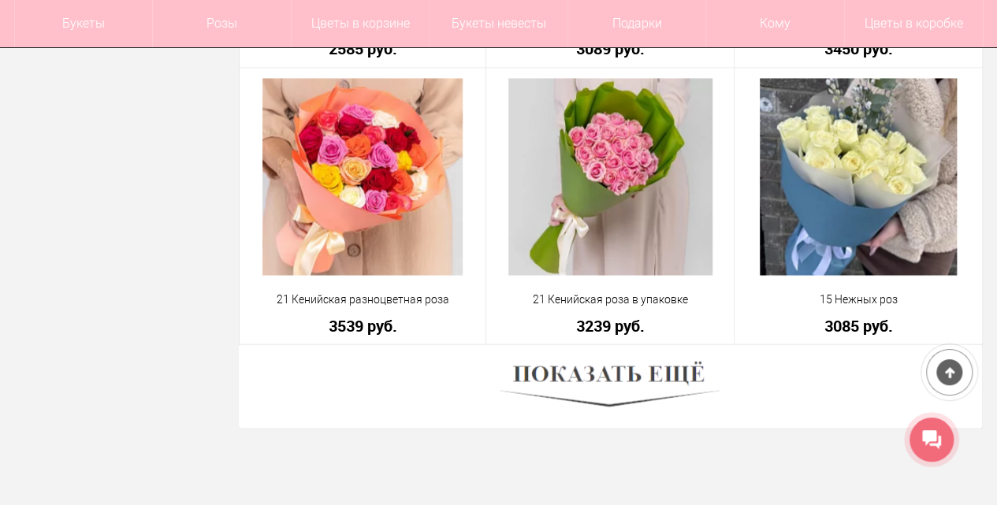
scroll to position [13218, 0]
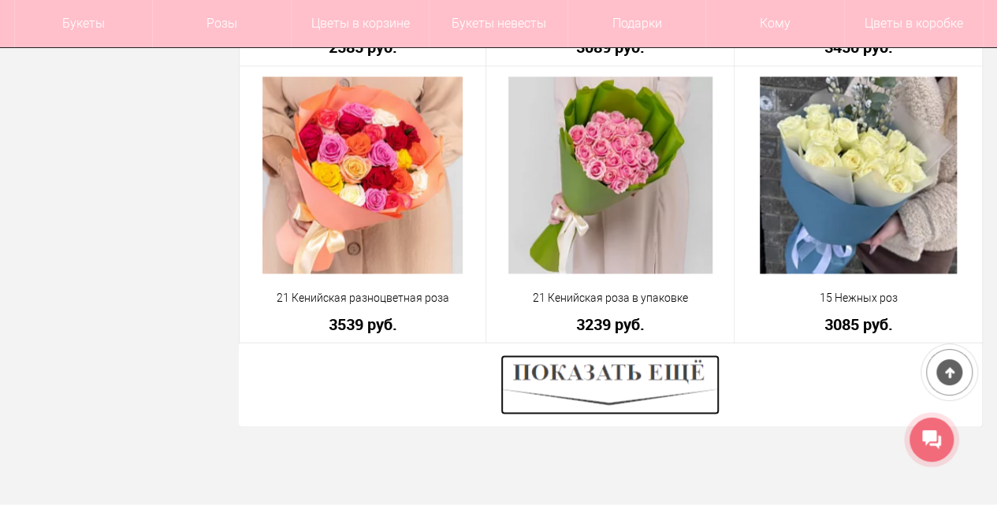
click at [558, 377] on img at bounding box center [609, 385] width 219 height 60
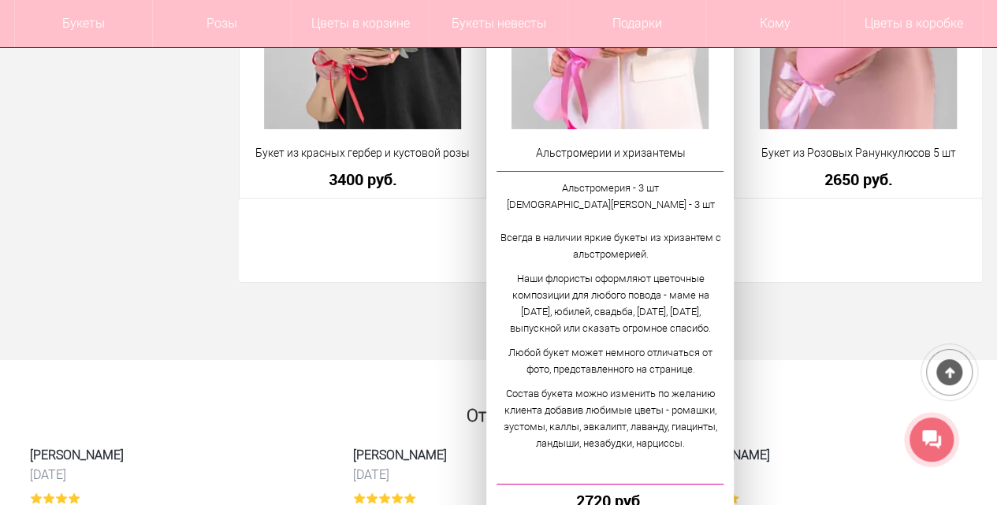
scroll to position [17788, 0]
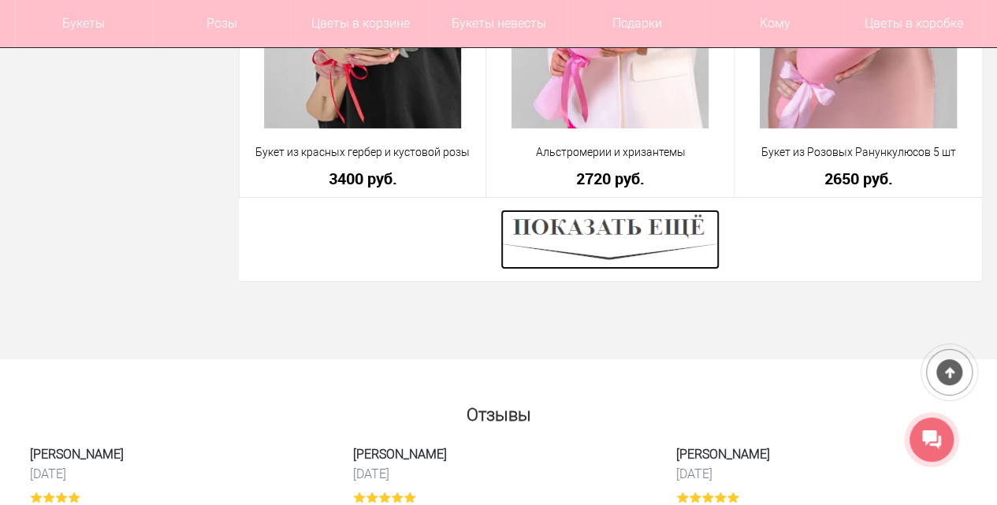
click at [663, 246] on img at bounding box center [609, 240] width 219 height 60
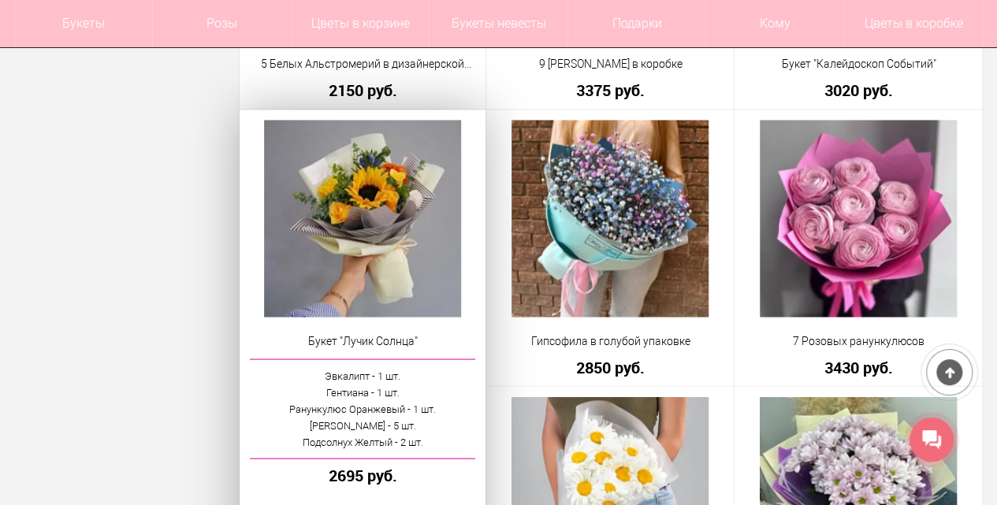
scroll to position [19416, 0]
